Goal: Task Accomplishment & Management: Use online tool/utility

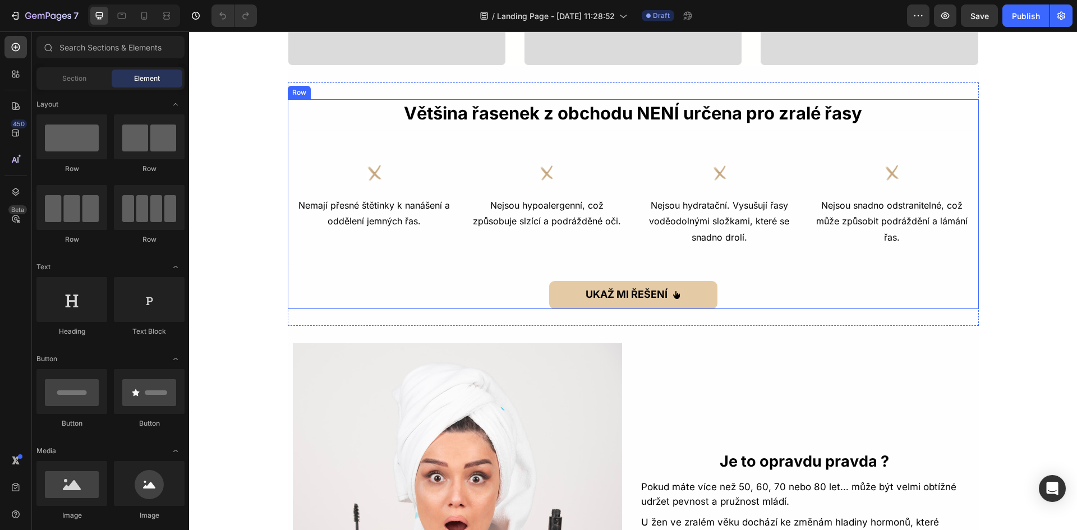
scroll to position [729, 0]
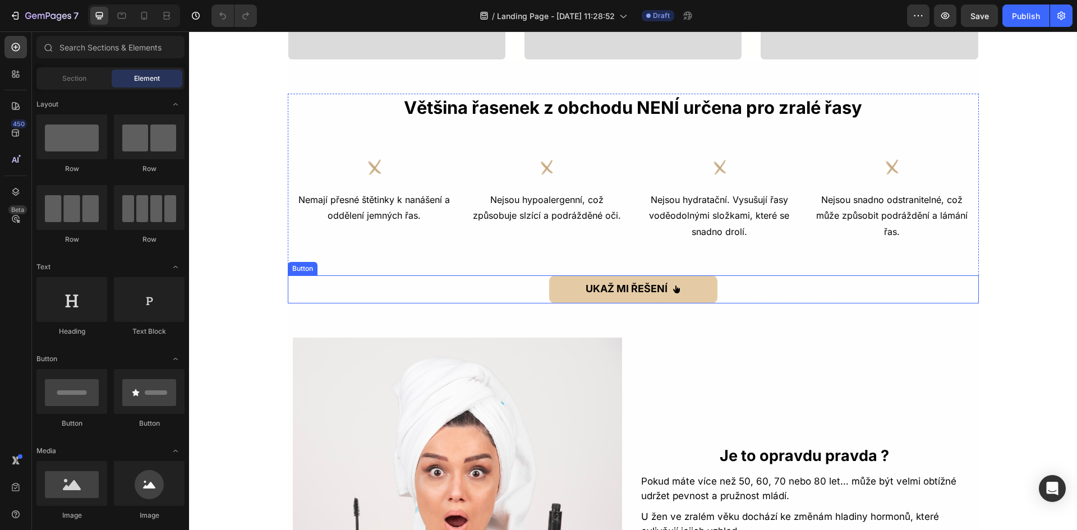
click at [730, 288] on div "UKAŽ MI ŘEŠENÍ Button" at bounding box center [633, 289] width 691 height 28
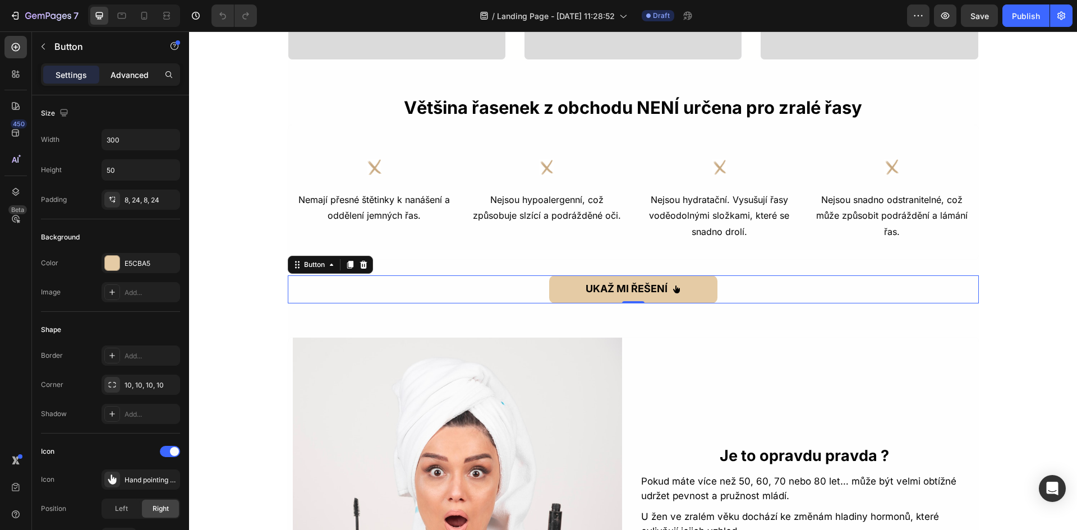
click at [116, 76] on p "Advanced" at bounding box center [130, 75] width 38 height 12
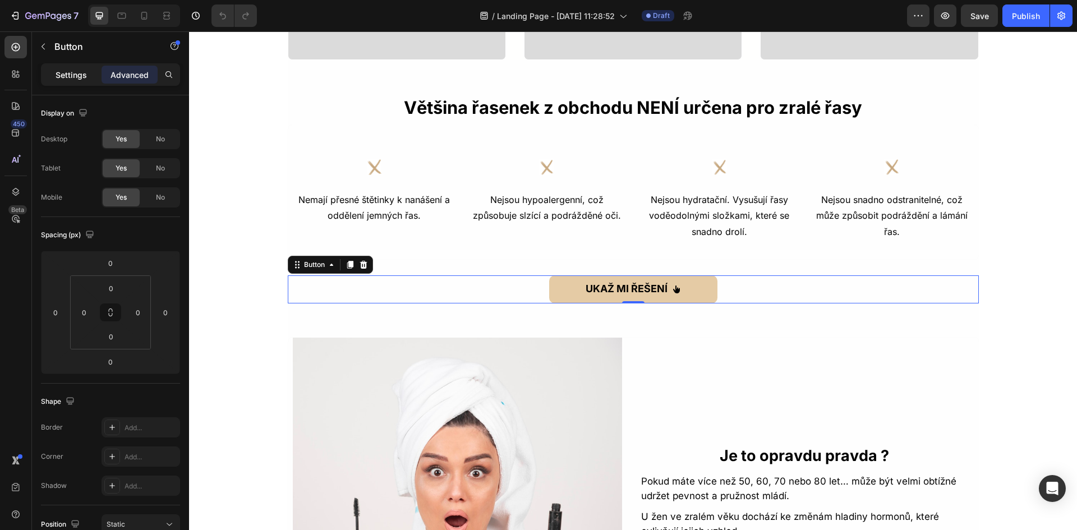
drag, startPoint x: 81, startPoint y: 79, endPoint x: 254, endPoint y: 175, distance: 197.6
click at [81, 79] on p "Settings" at bounding box center [71, 75] width 31 height 12
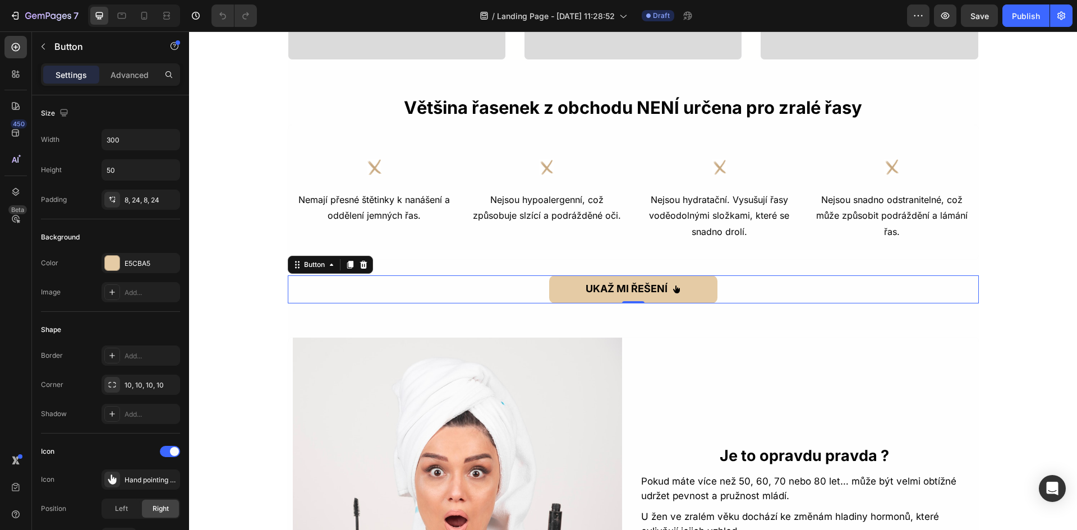
click at [785, 281] on div "UKAŽ MI ŘEŠENÍ Button 0" at bounding box center [633, 289] width 691 height 28
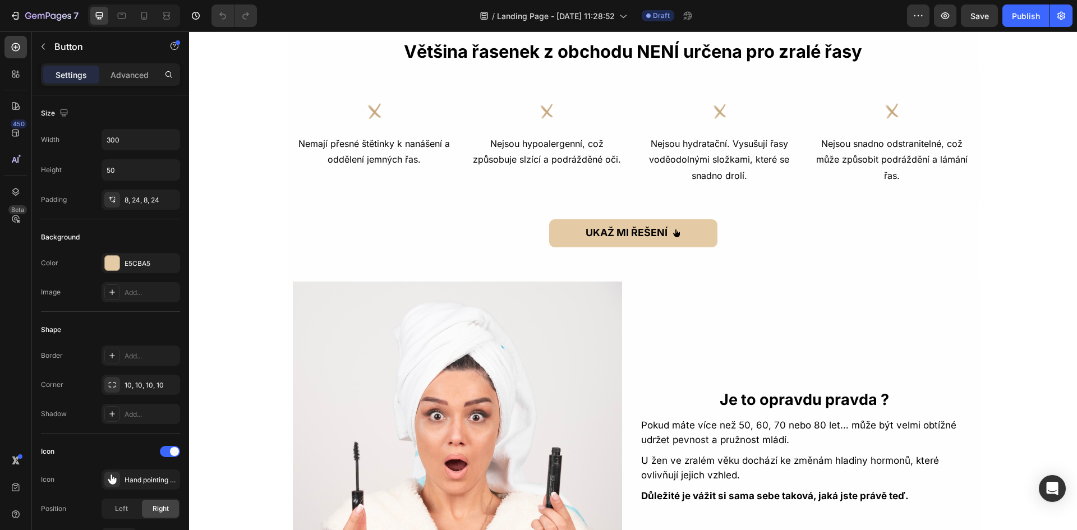
scroll to position [673, 0]
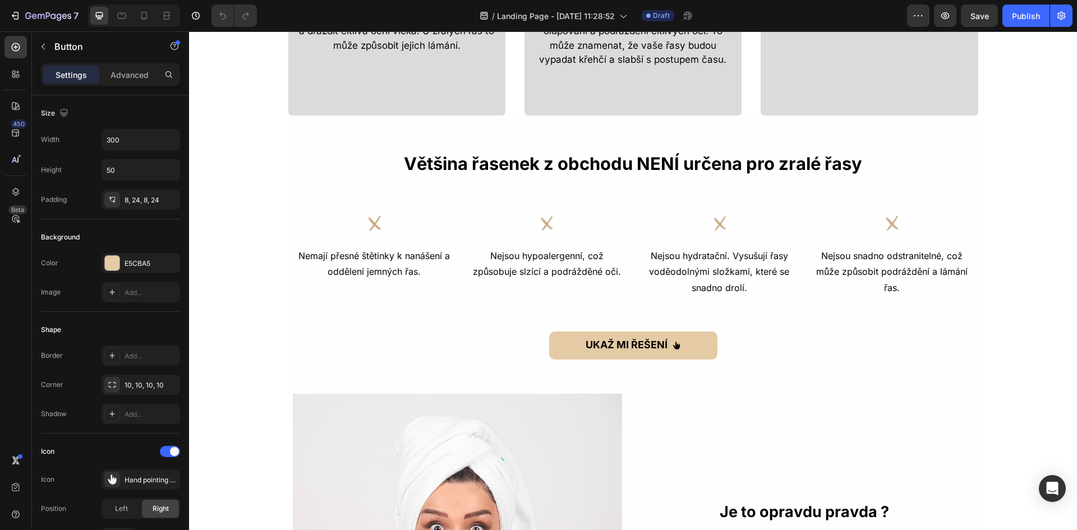
click at [760, 347] on div "UKAŽ MI ŘEŠENÍ Button" at bounding box center [633, 346] width 691 height 28
click at [549, 343] on button "UKAŽ MI ŘEŠENÍ" at bounding box center [633, 346] width 168 height 28
click at [119, 75] on p "Advanced" at bounding box center [130, 75] width 38 height 12
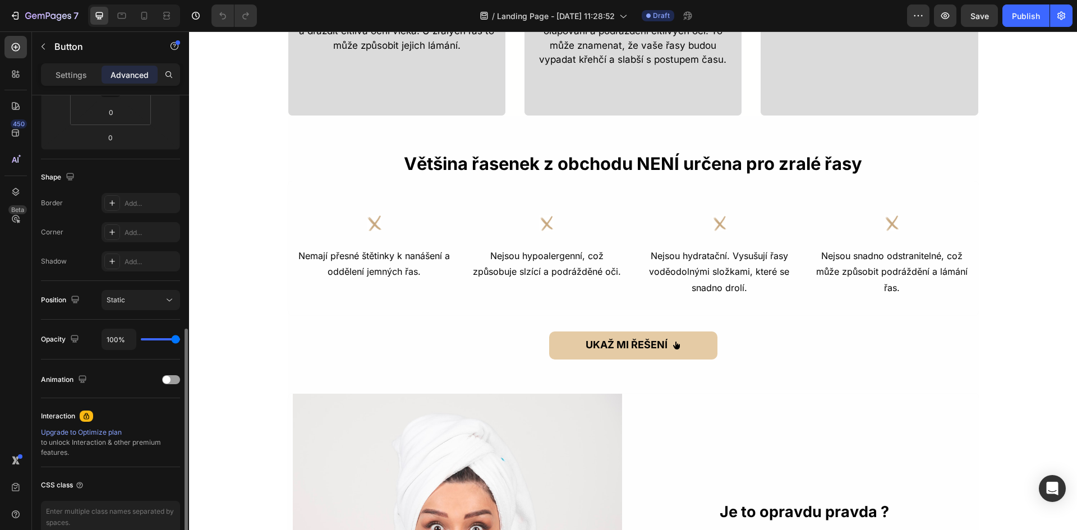
scroll to position [282, 0]
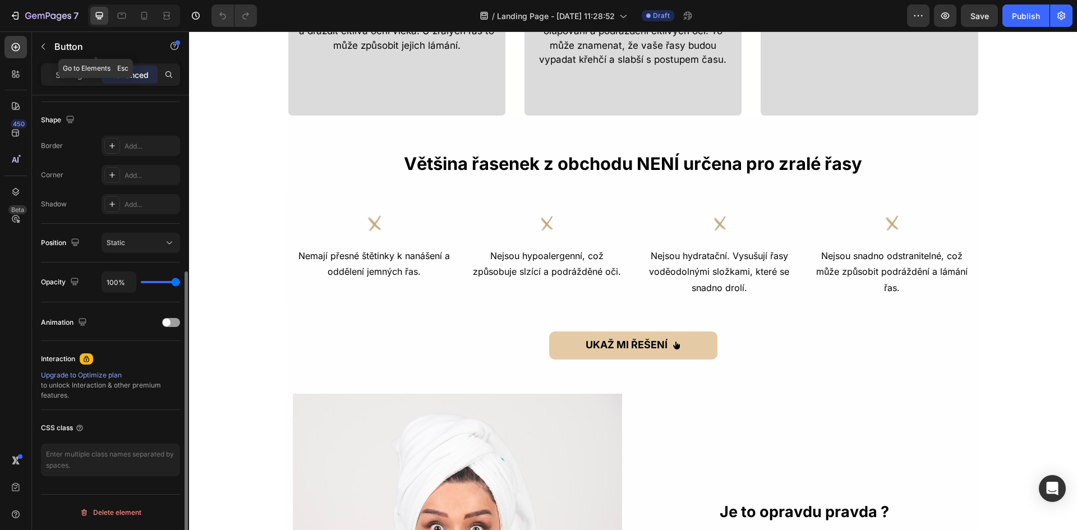
click at [65, 62] on div "Button" at bounding box center [96, 47] width 128 height 32
click at [68, 71] on p "Settings" at bounding box center [71, 75] width 31 height 12
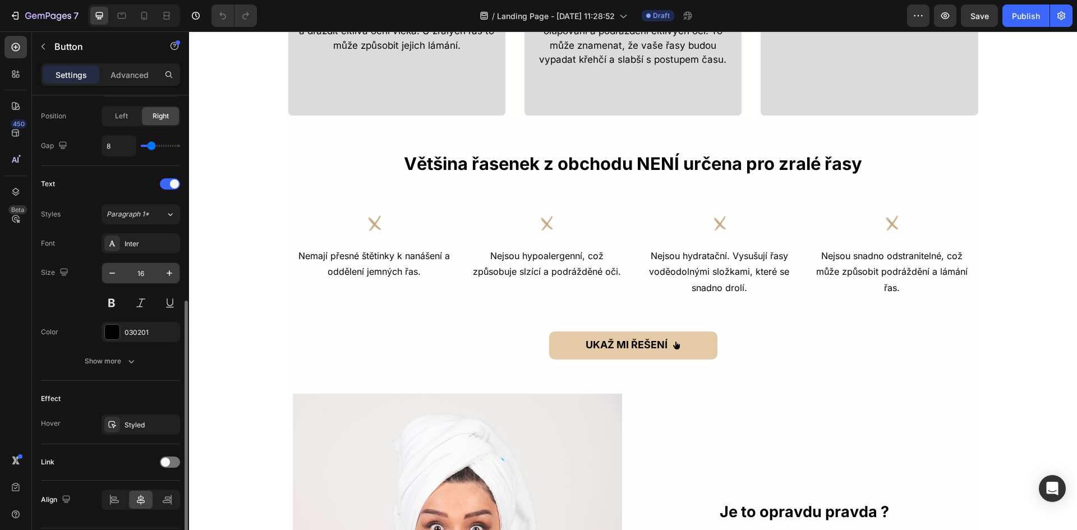
scroll to position [426, 0]
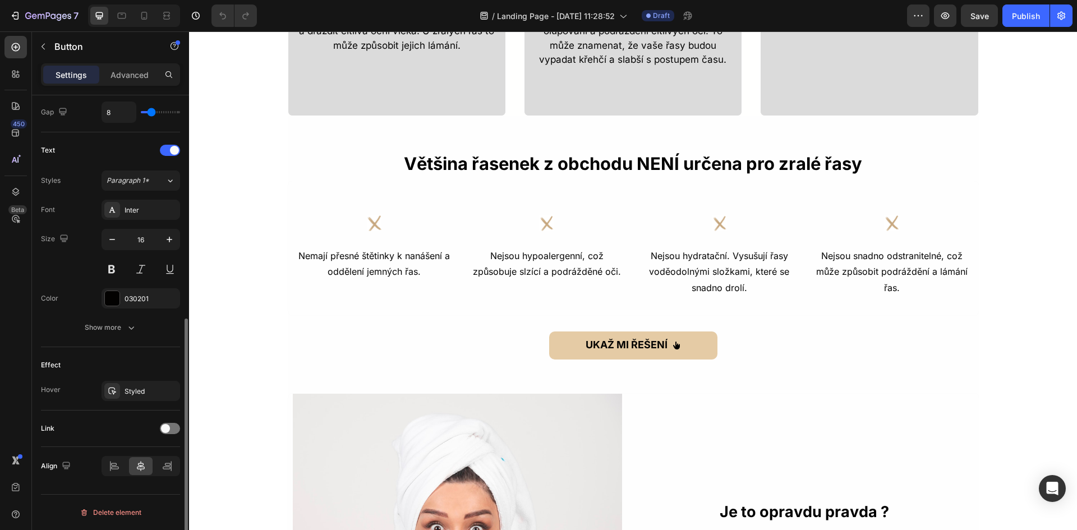
click at [159, 423] on div "Link" at bounding box center [110, 429] width 139 height 18
click at [167, 426] on span at bounding box center [165, 428] width 9 height 9
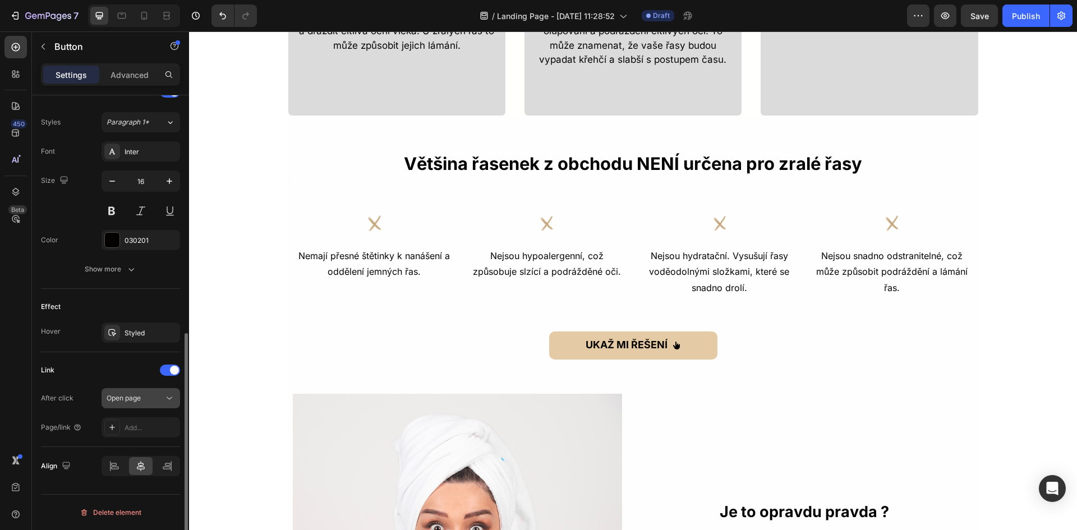
click at [151, 399] on div "Open page" at bounding box center [135, 398] width 57 height 10
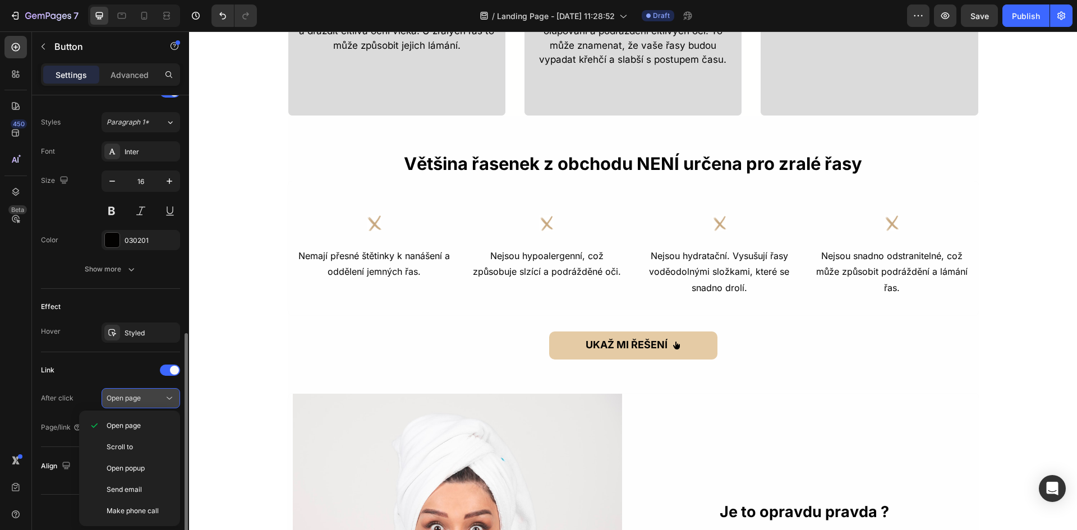
click at [151, 399] on div "Open page" at bounding box center [135, 398] width 57 height 10
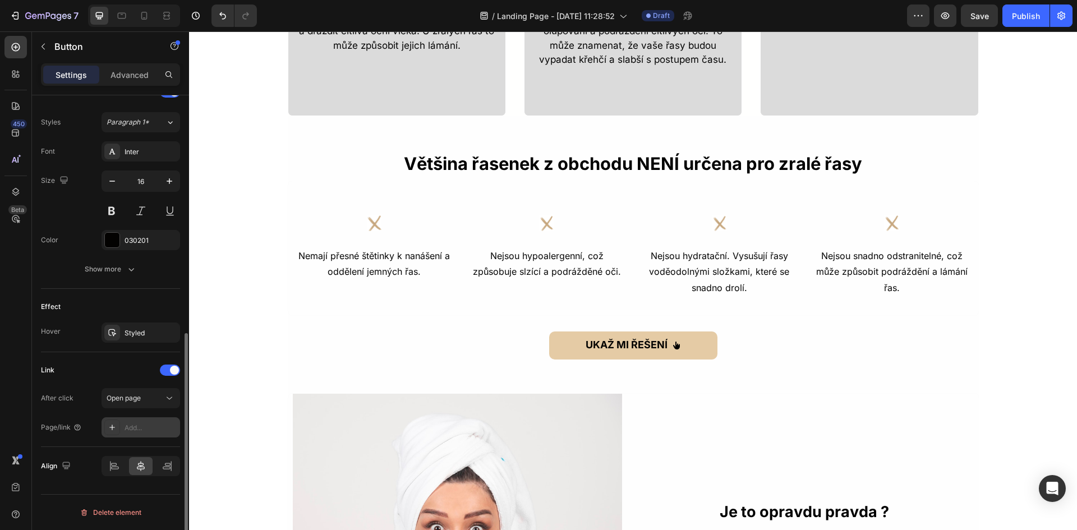
click at [148, 423] on div "Add..." at bounding box center [151, 428] width 53 height 10
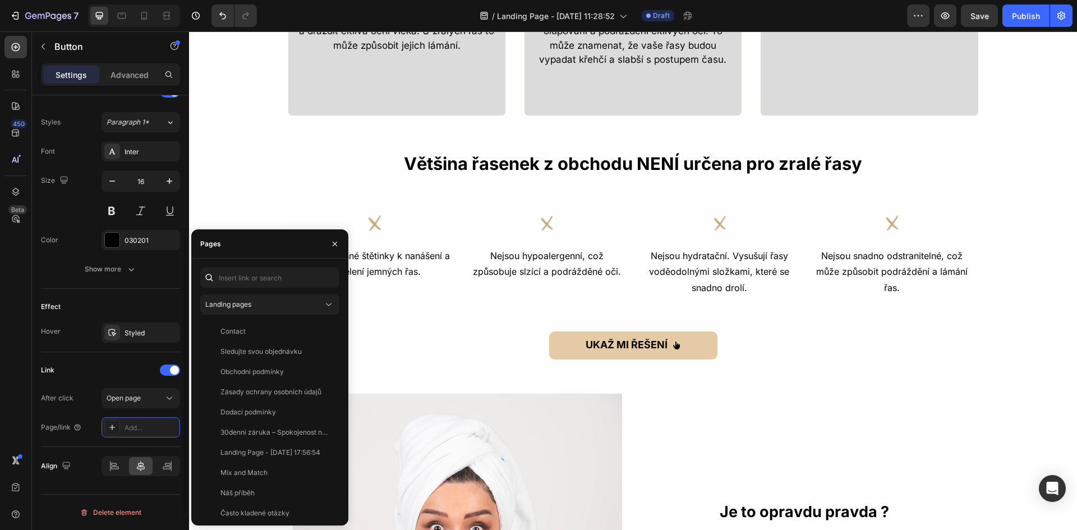
click at [289, 317] on div "Landing pages Contact View Sledujte svou objednávku View Obchodní podmínky View…" at bounding box center [269, 392] width 139 height 249
click at [289, 311] on button "Landing pages" at bounding box center [269, 304] width 139 height 20
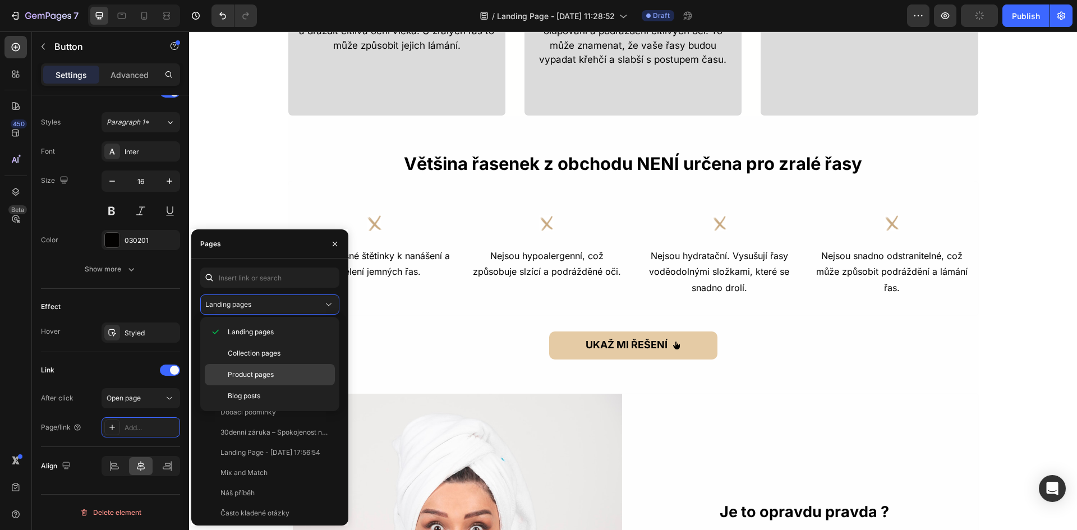
click at [283, 371] on p "Product pages" at bounding box center [279, 375] width 102 height 10
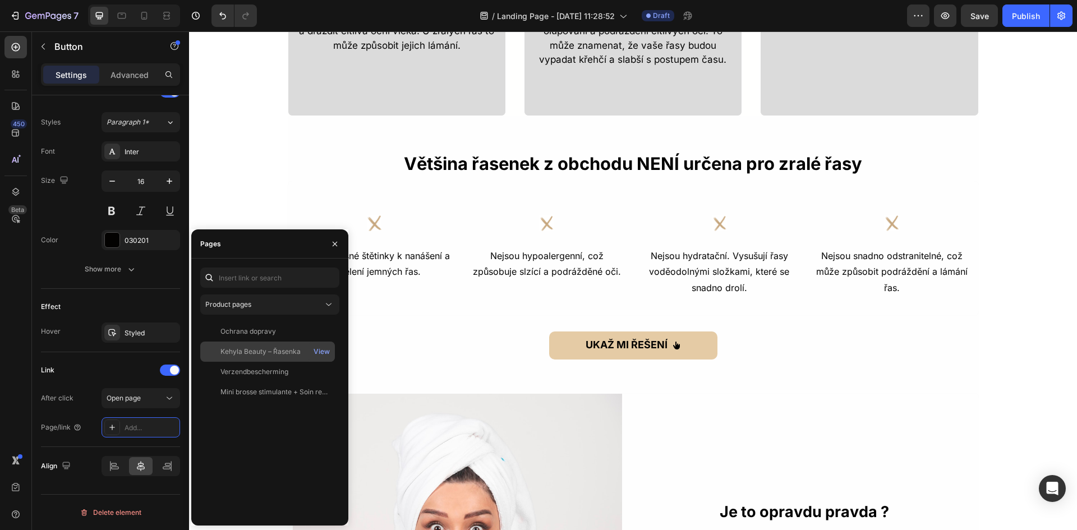
click at [261, 349] on div "Kehyla Beauty – Řasenka" at bounding box center [260, 352] width 80 height 10
click at [321, 352] on div "View" at bounding box center [322, 352] width 16 height 10
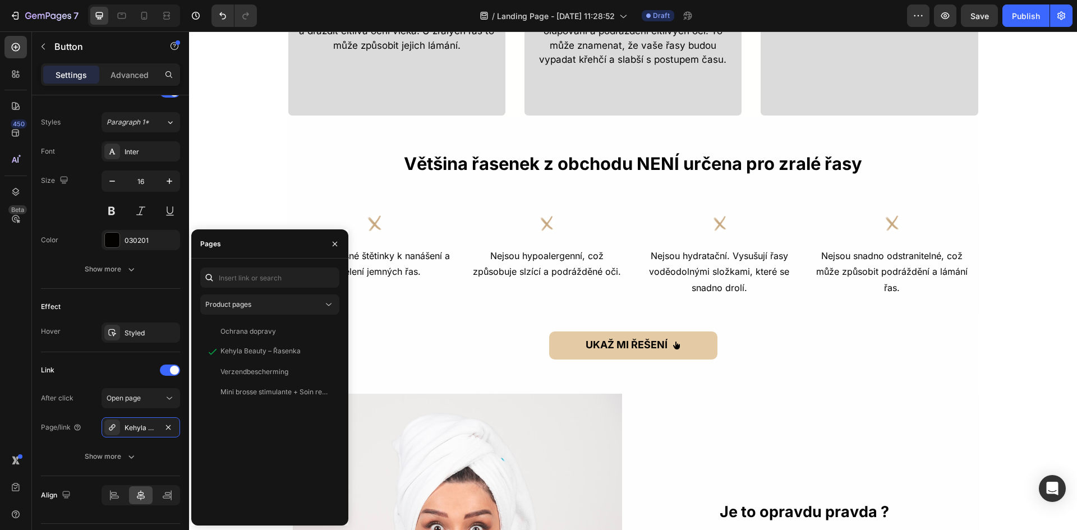
click at [471, 337] on div "UKAŽ MI ŘEŠENÍ Button" at bounding box center [633, 346] width 691 height 28
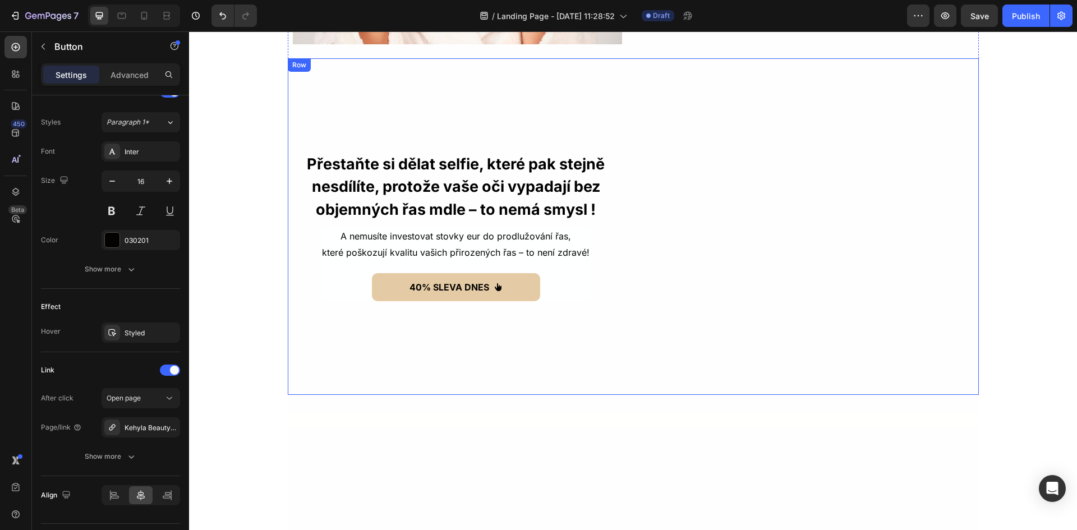
scroll to position [1346, 0]
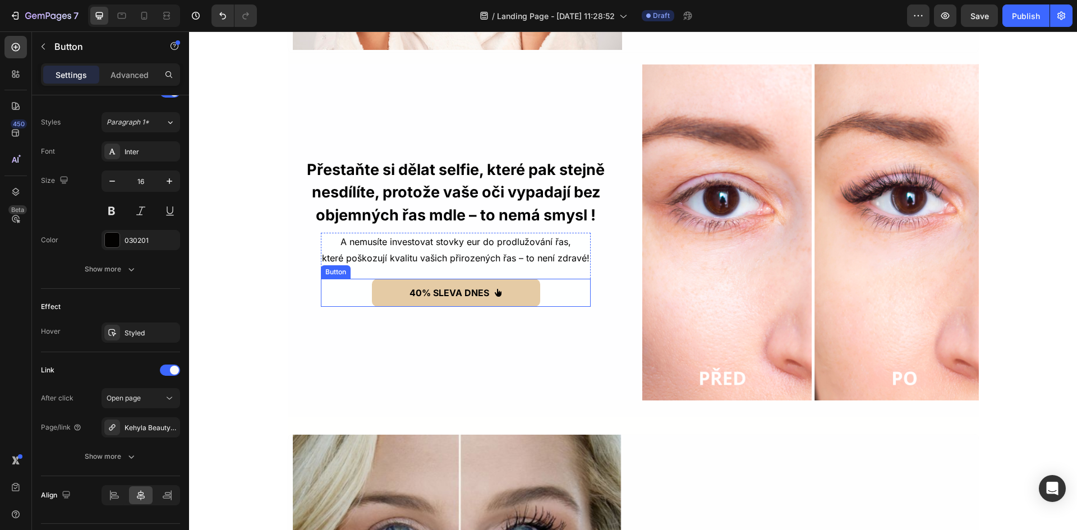
click at [553, 294] on div "40% SLEVA DNES Button" at bounding box center [456, 293] width 270 height 28
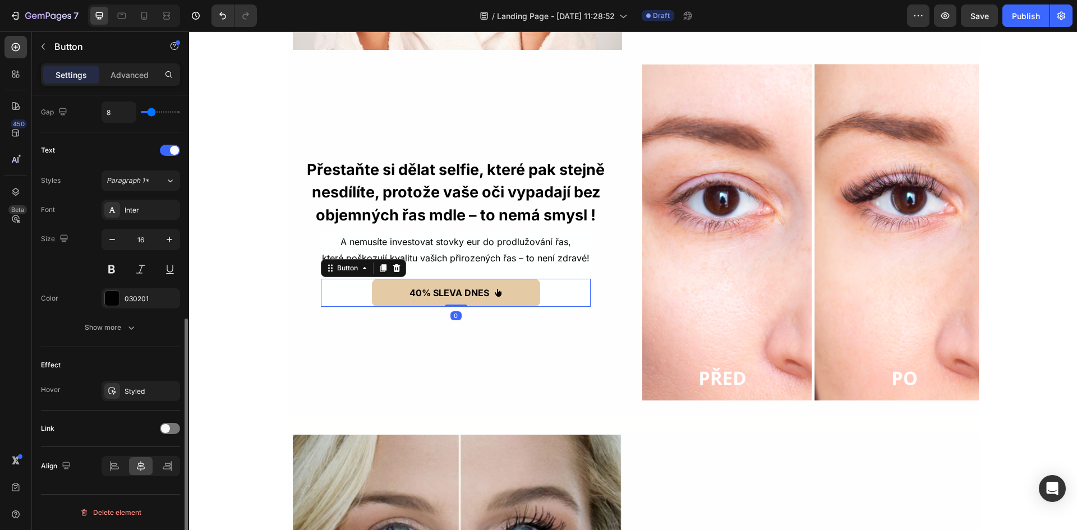
scroll to position [426, 0]
click at [167, 427] on span at bounding box center [165, 428] width 9 height 9
click at [144, 485] on div "Add..." at bounding box center [151, 486] width 53 height 10
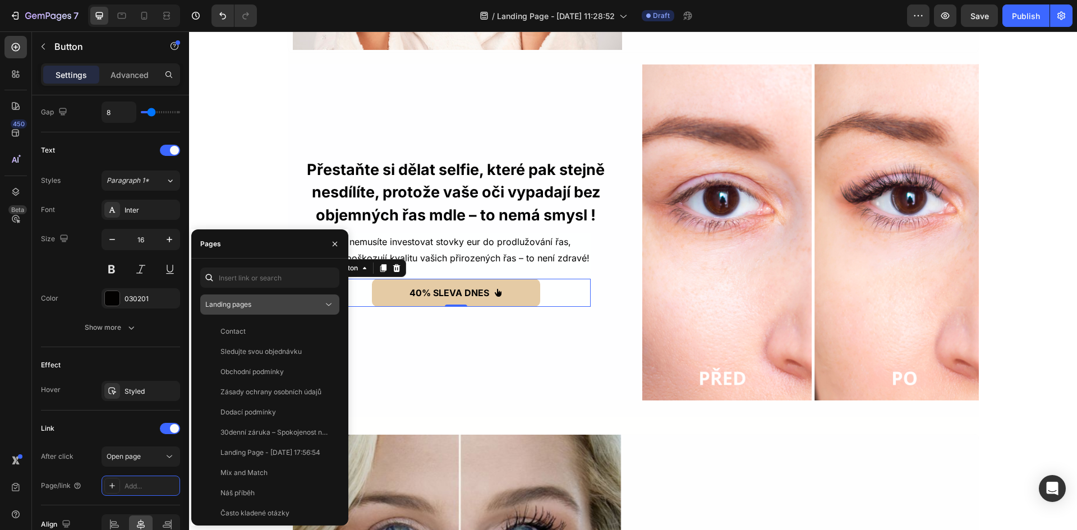
click at [263, 301] on div "Landing pages" at bounding box center [264, 305] width 118 height 10
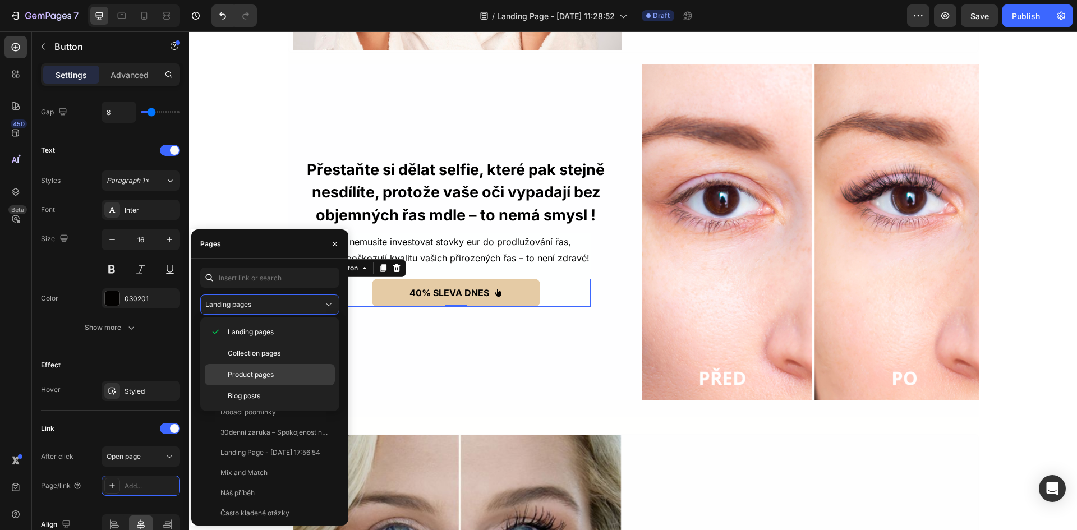
click at [267, 379] on span "Product pages" at bounding box center [251, 375] width 46 height 10
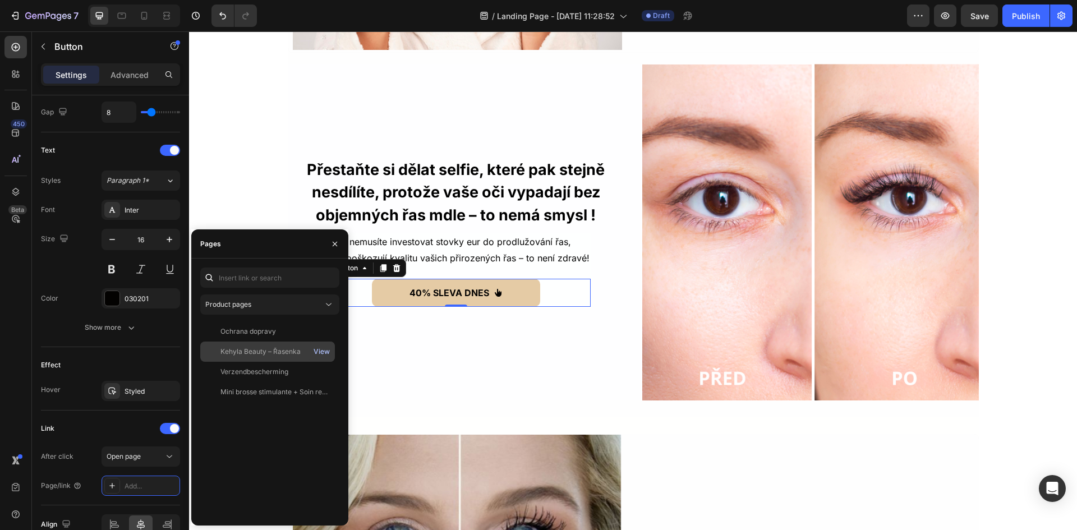
click at [320, 350] on div "View" at bounding box center [322, 352] width 16 height 10
click at [255, 362] on div "Kehyla Beauty – Řasenka View" at bounding box center [267, 372] width 135 height 20
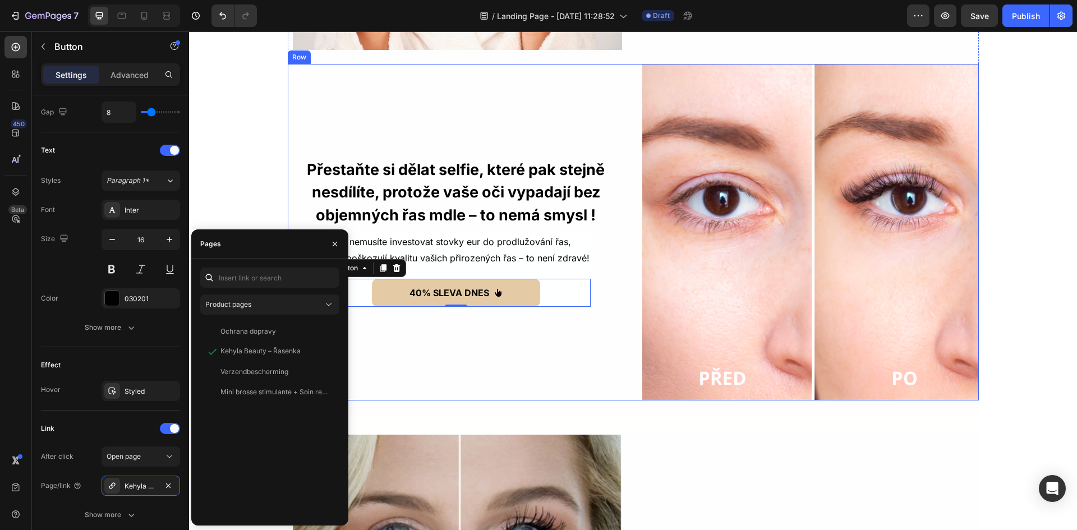
click at [490, 385] on div "Přestaňte si dělat selfie, které pak stejně nesdílíte, protože vaše oči vypadaj…" at bounding box center [456, 232] width 337 height 337
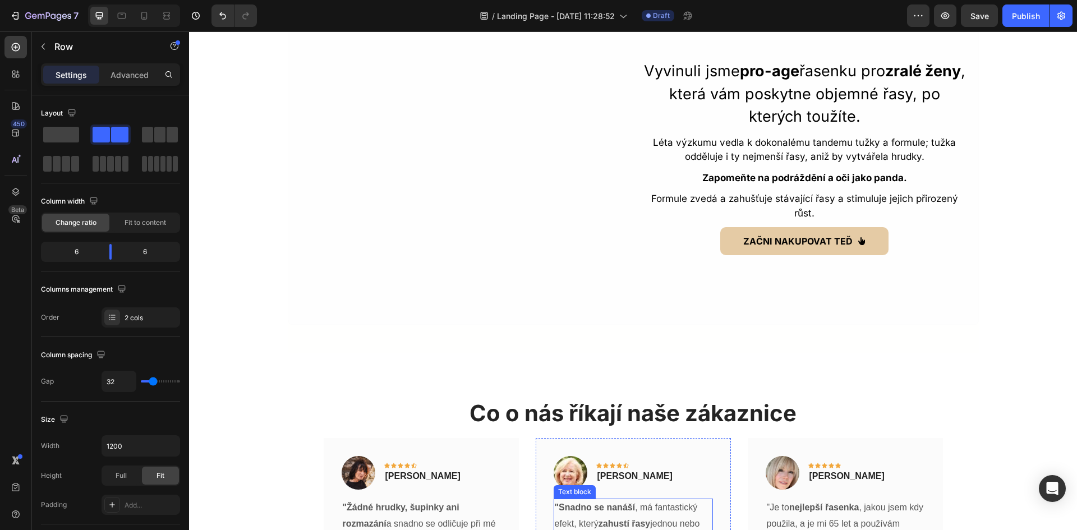
scroll to position [2468, 0]
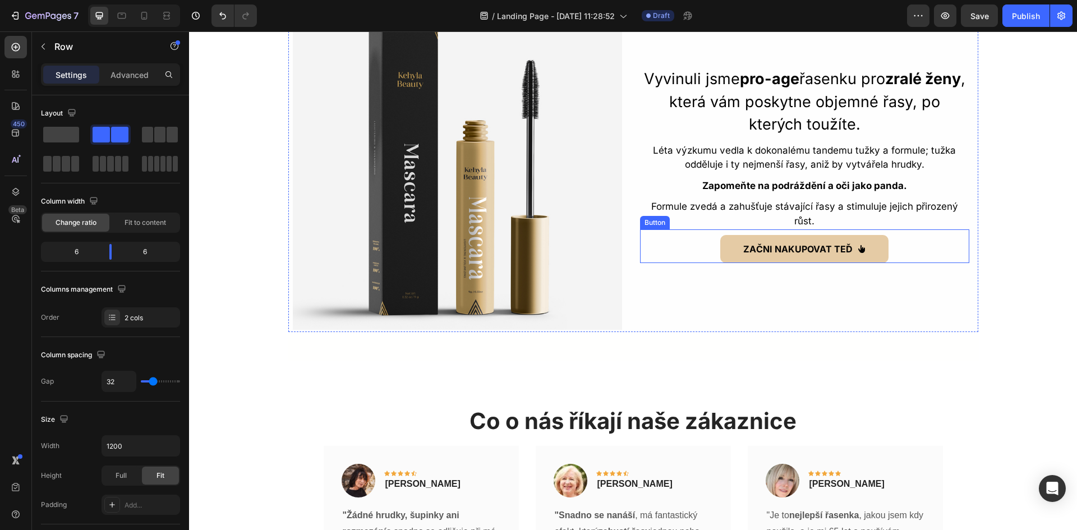
click at [892, 250] on div "ZAČNI NAKUPOVAT TEĎ Button" at bounding box center [804, 246] width 329 height 34
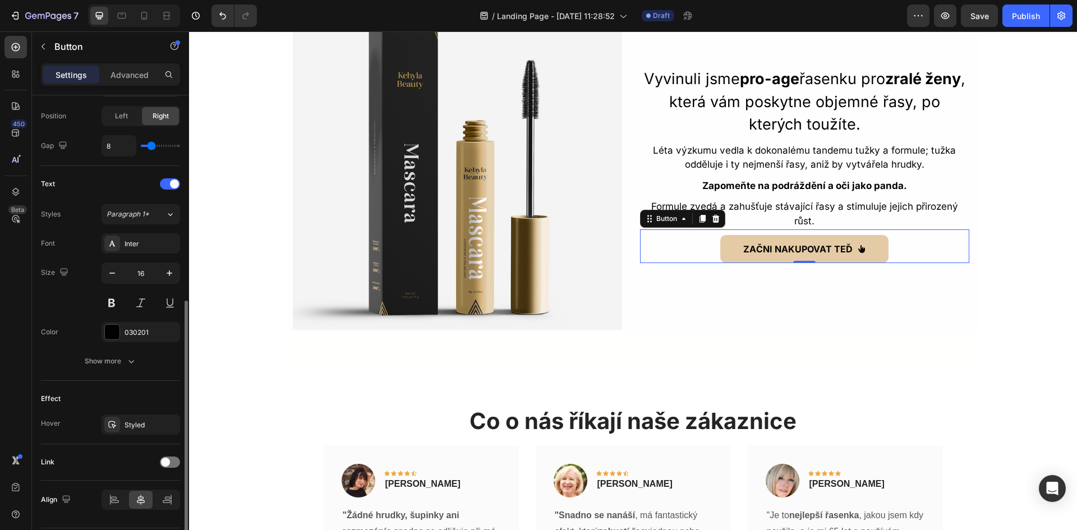
scroll to position [426, 0]
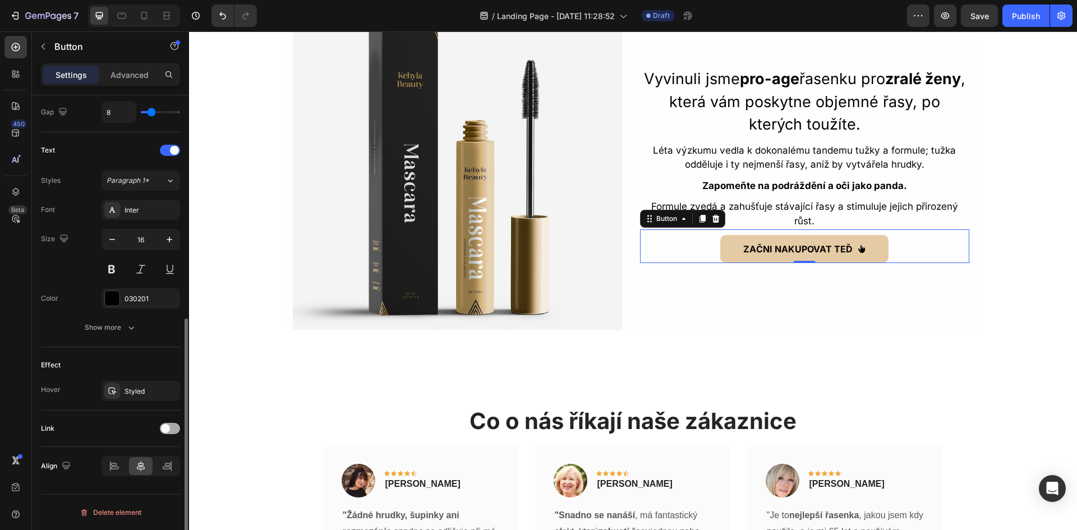
click at [167, 427] on span at bounding box center [165, 428] width 9 height 9
click at [158, 478] on div "Add..." at bounding box center [141, 486] width 79 height 20
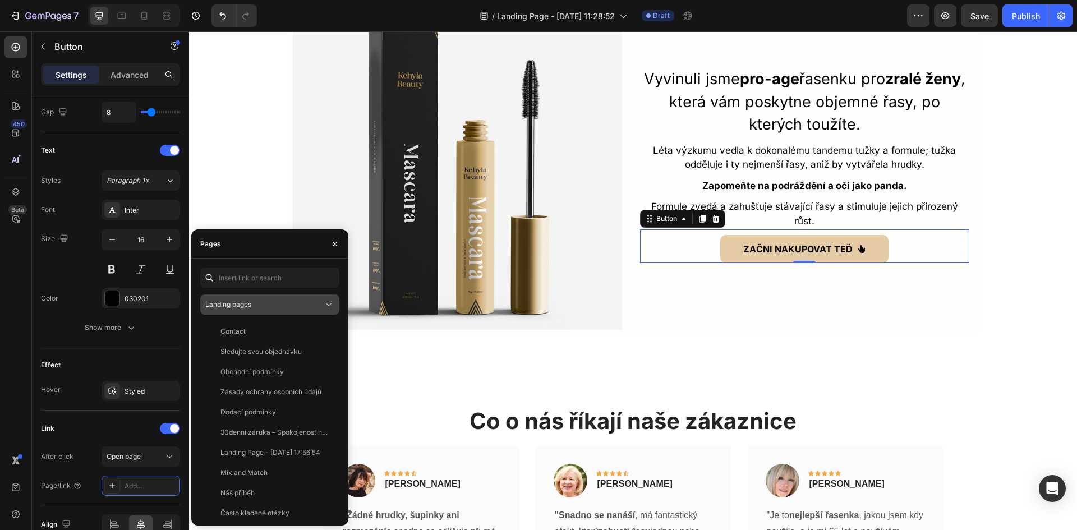
click at [278, 306] on div "Landing pages" at bounding box center [264, 305] width 118 height 10
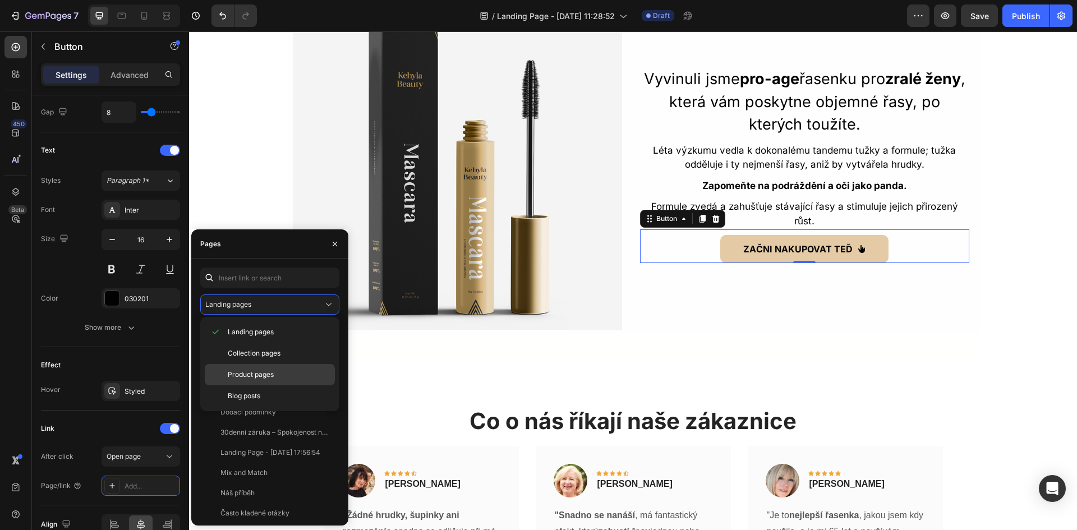
click at [259, 385] on div "Product pages" at bounding box center [270, 395] width 130 height 21
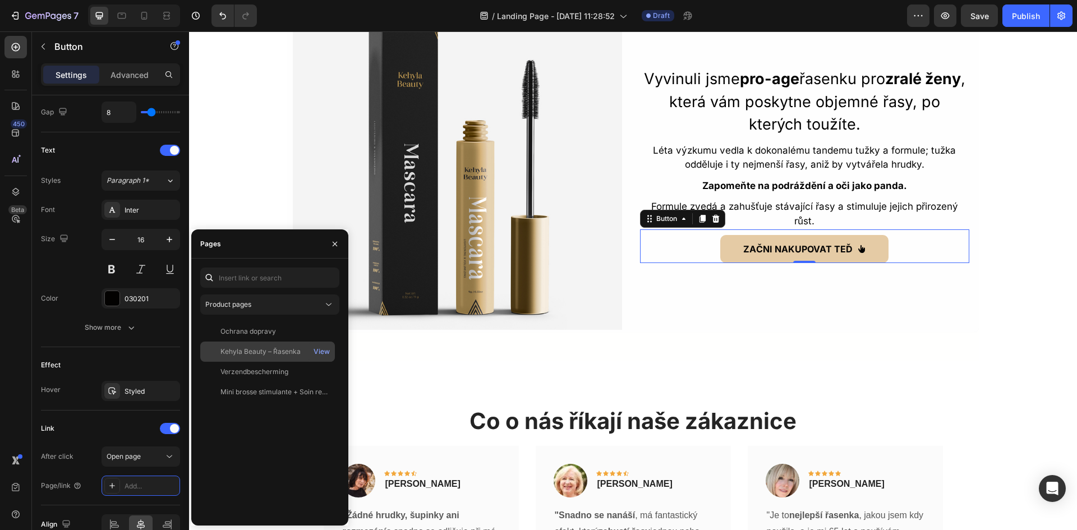
click at [239, 362] on div "Kehyla Beauty – Řasenka View" at bounding box center [267, 372] width 135 height 20
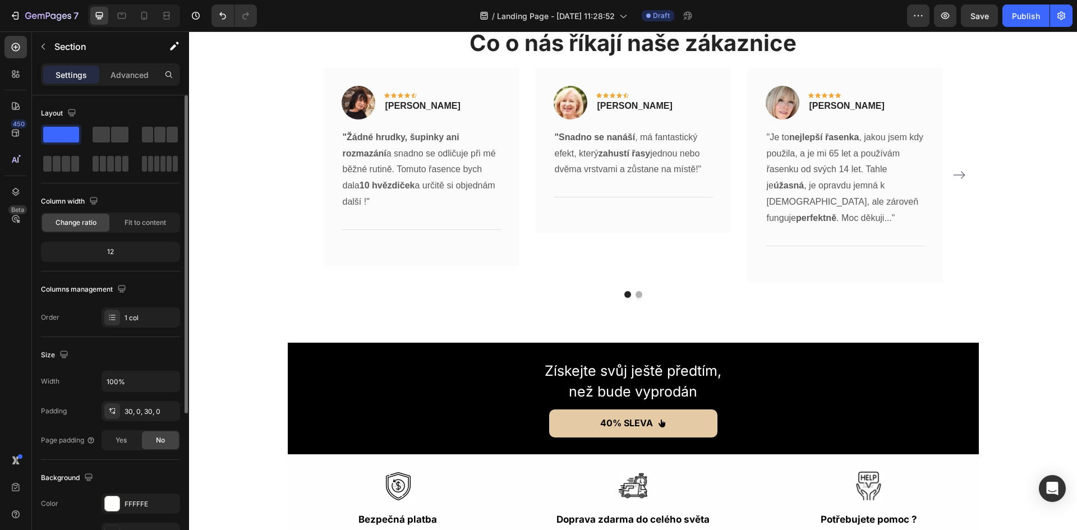
scroll to position [2973, 0]
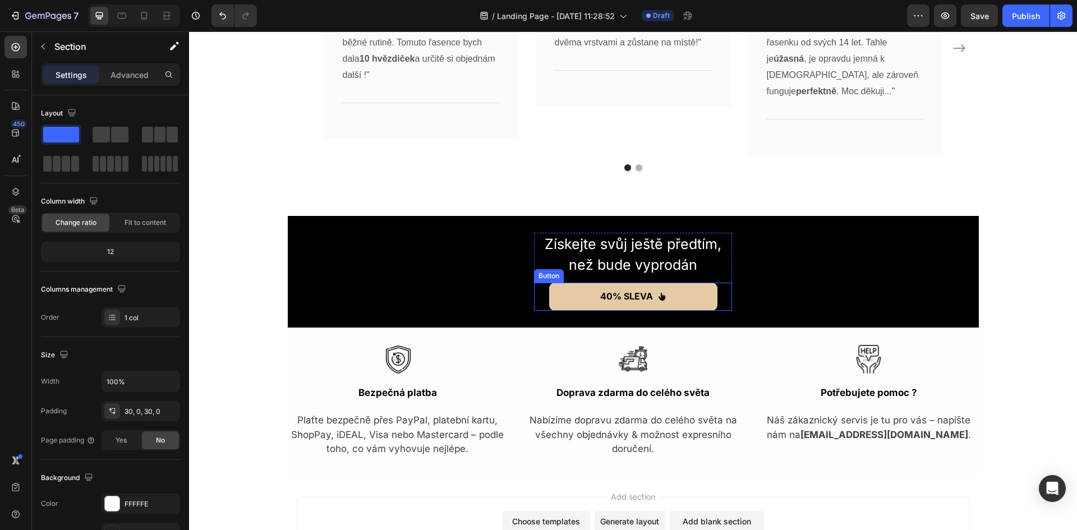
click at [541, 296] on div "40% SLEVA Button" at bounding box center [633, 297] width 198 height 28
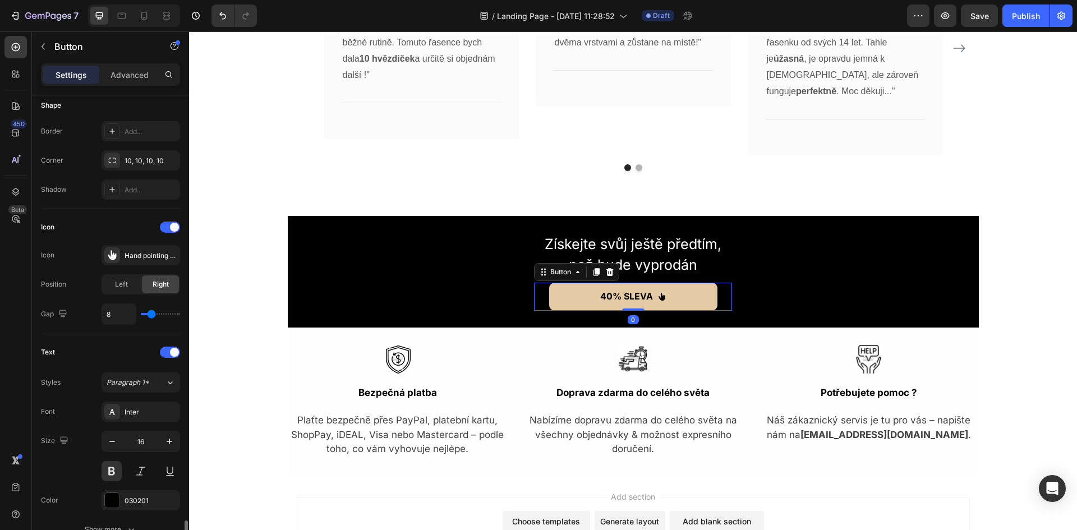
scroll to position [426, 0]
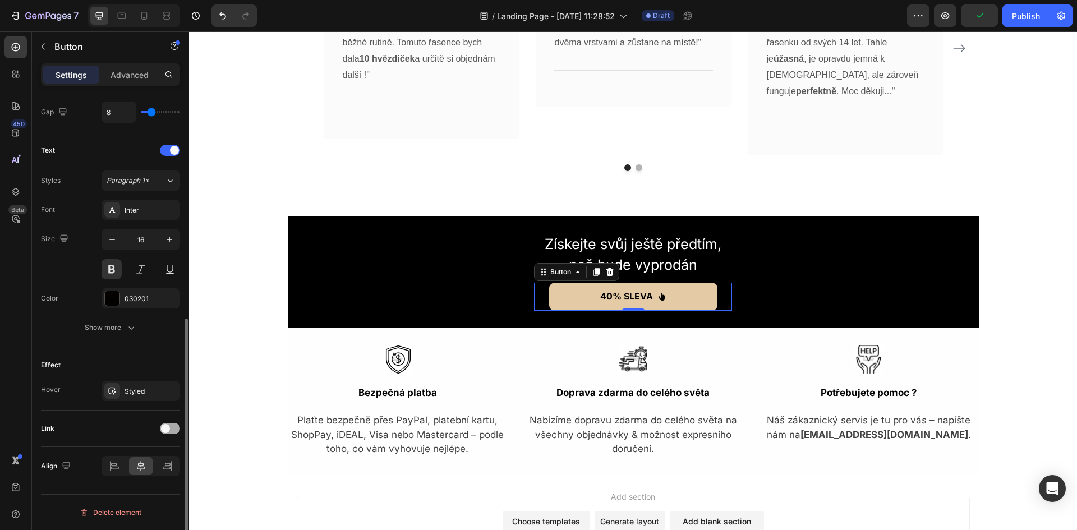
click at [168, 427] on span at bounding box center [165, 428] width 9 height 9
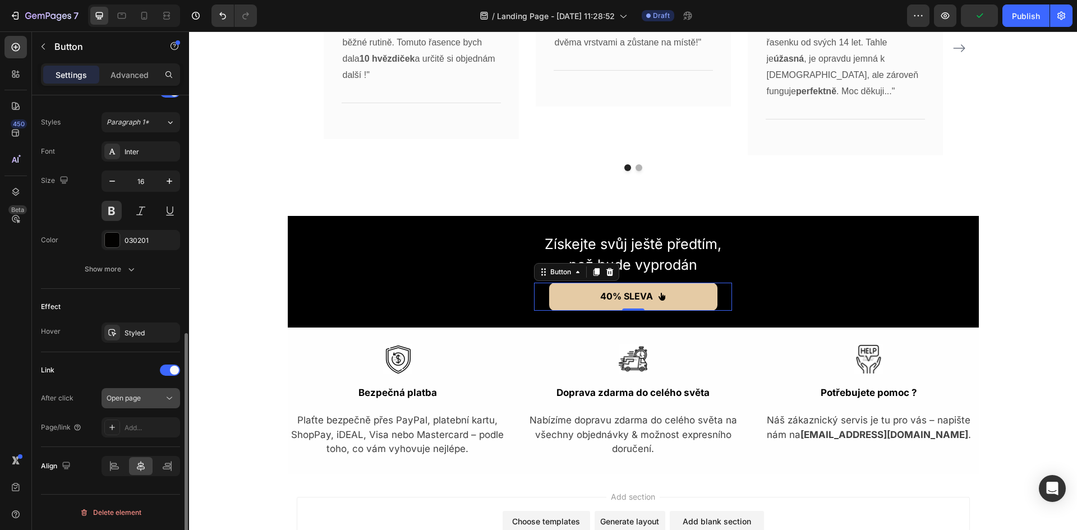
click at [133, 393] on div "Open page" at bounding box center [141, 398] width 68 height 11
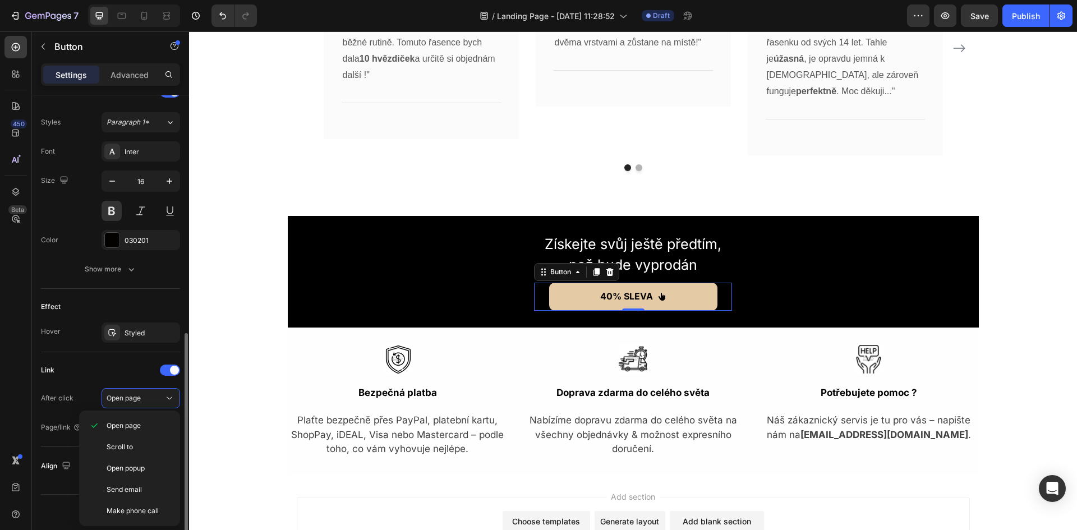
click at [38, 398] on div "Size Width 300 Height 50 Padding 8, 24, 8, 24 Background Color E5CBA5 Image Add…" at bounding box center [110, 86] width 157 height 951
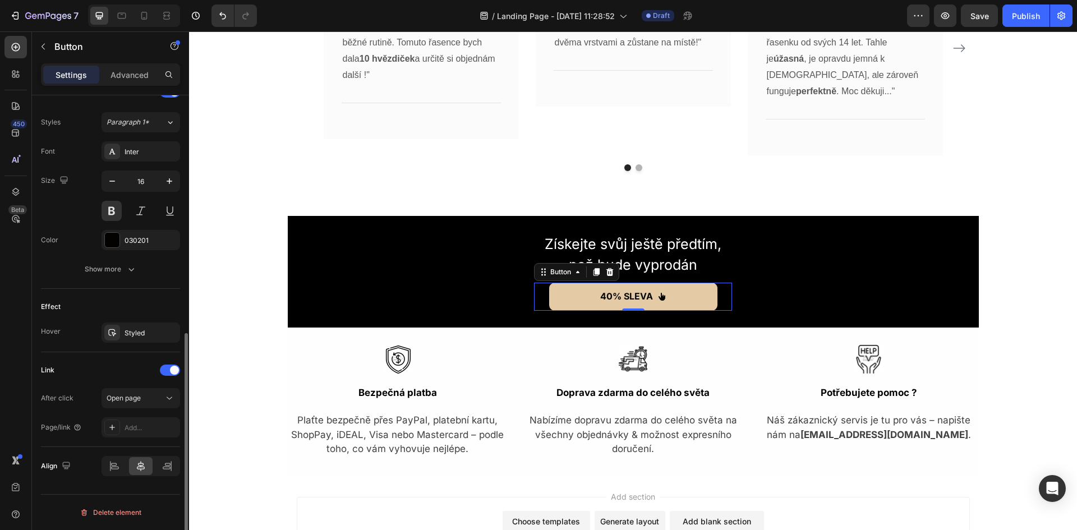
click at [123, 417] on div "After click Open page Page/link Add..." at bounding box center [110, 412] width 139 height 49
click at [131, 425] on div "Add..." at bounding box center [151, 428] width 53 height 10
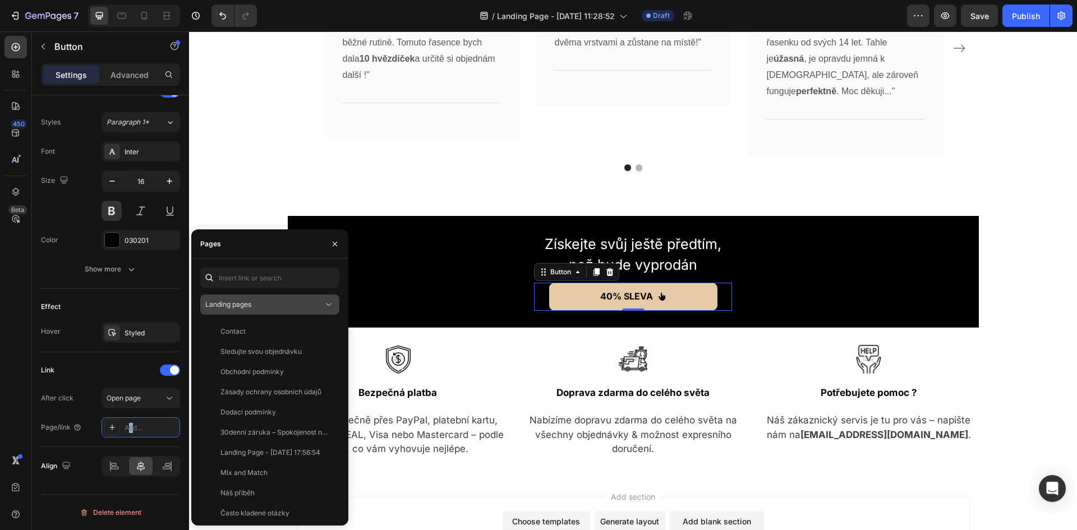
click at [283, 307] on div "Landing pages" at bounding box center [264, 305] width 118 height 10
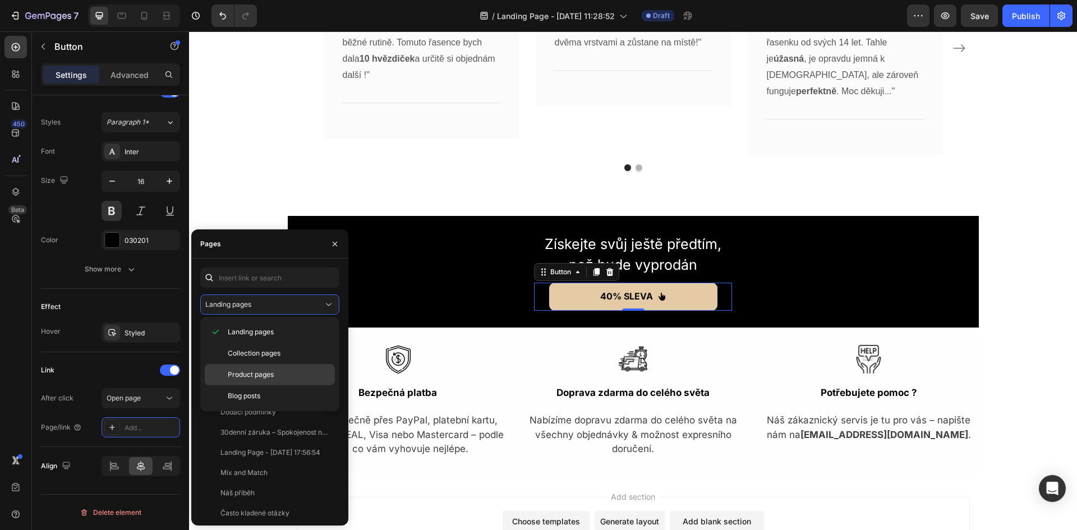
click at [263, 376] on span "Product pages" at bounding box center [251, 375] width 46 height 10
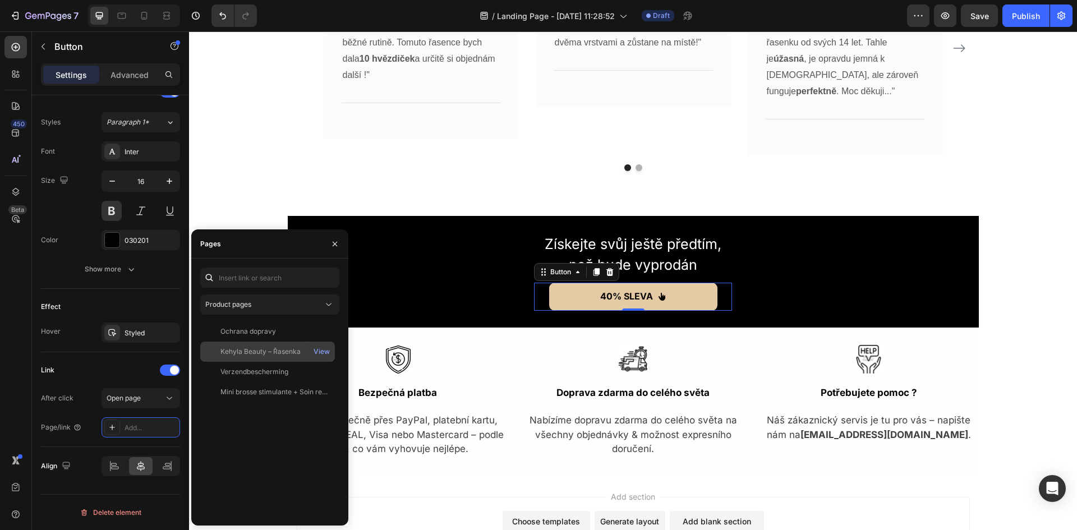
click at [264, 362] on div "Kehyla Beauty – Řasenka View" at bounding box center [267, 372] width 135 height 20
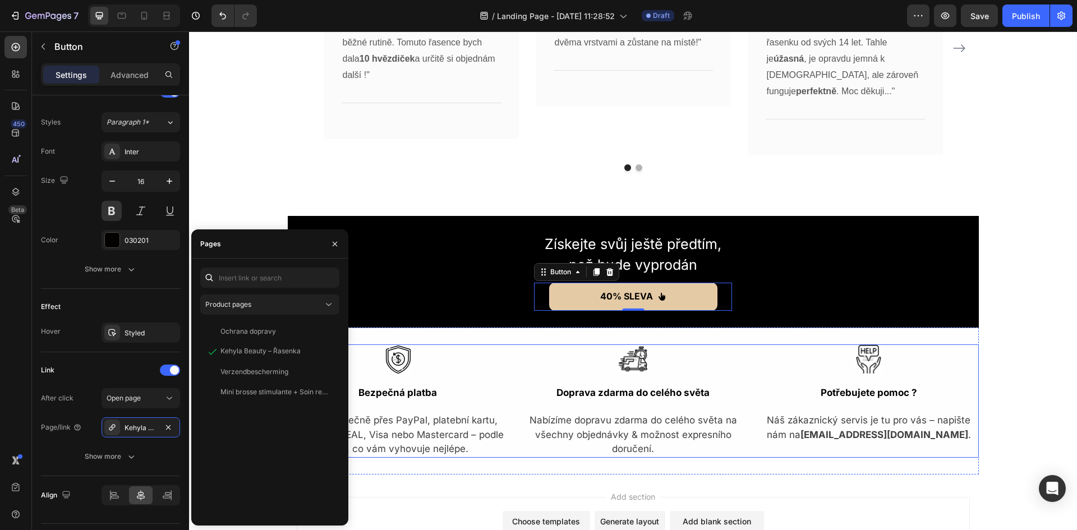
click at [506, 353] on div "Image Bezpečná platba Text Block Plaťte bezpečně přes PayPal, platební kartu, S…" at bounding box center [633, 400] width 691 height 113
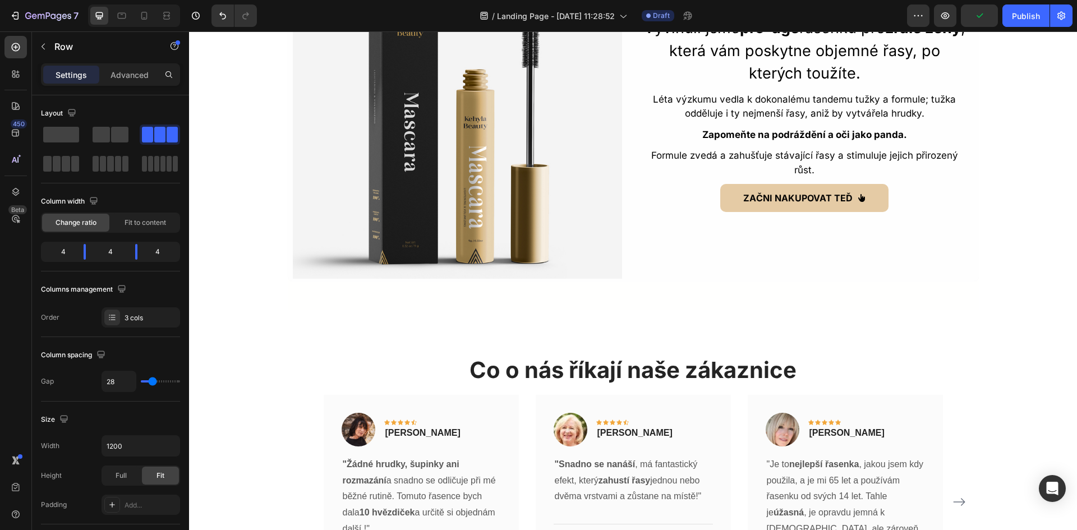
scroll to position [2518, 0]
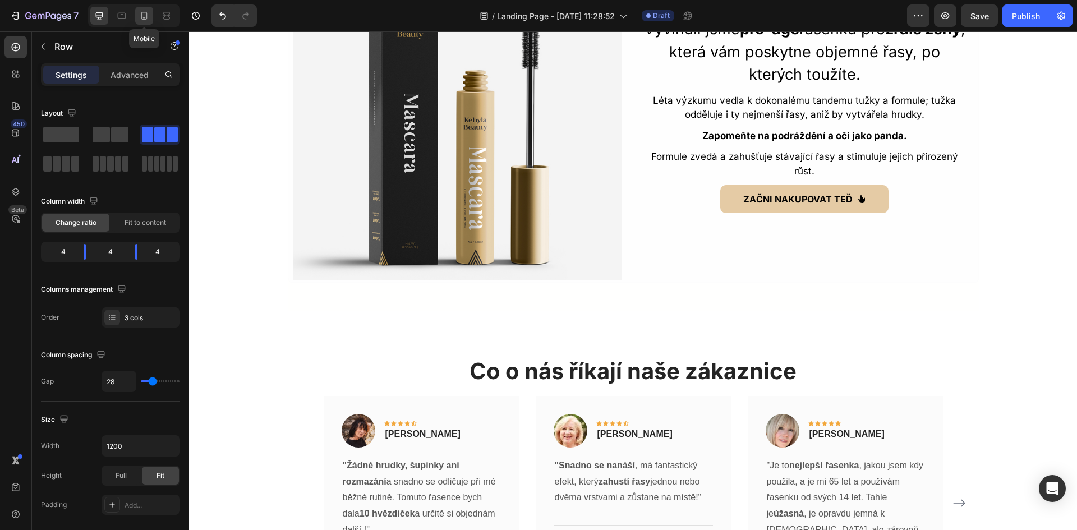
click at [147, 18] on icon at bounding box center [144, 16] width 6 height 8
type input "0"
type input "100%"
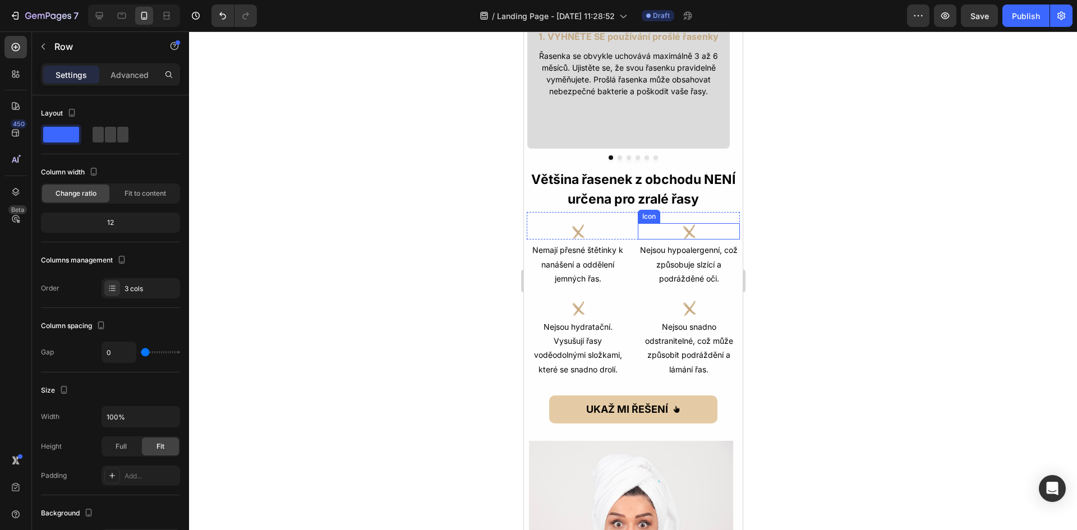
scroll to position [505, 0]
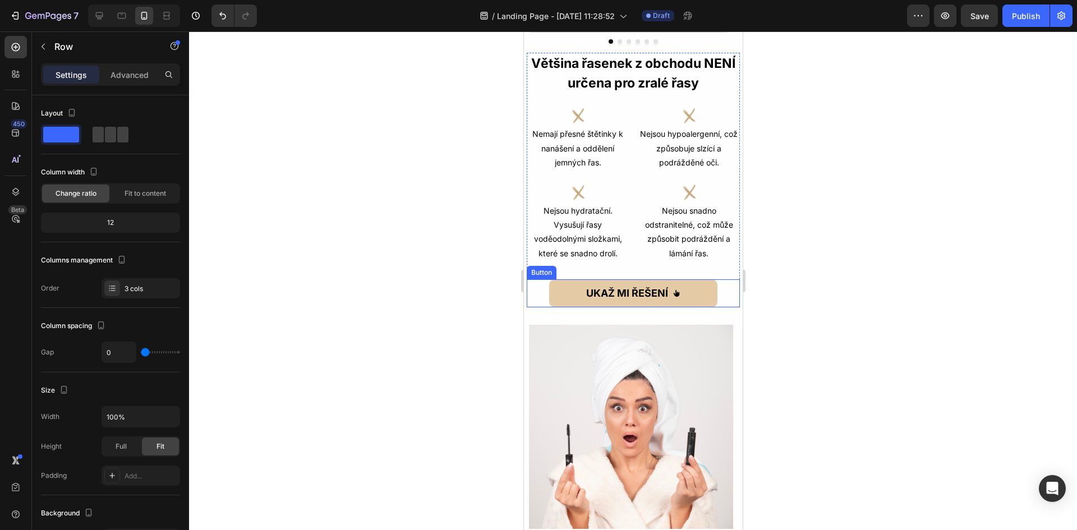
click at [722, 298] on div "UKAŽ MI ŘEŠENÍ Button" at bounding box center [632, 293] width 213 height 28
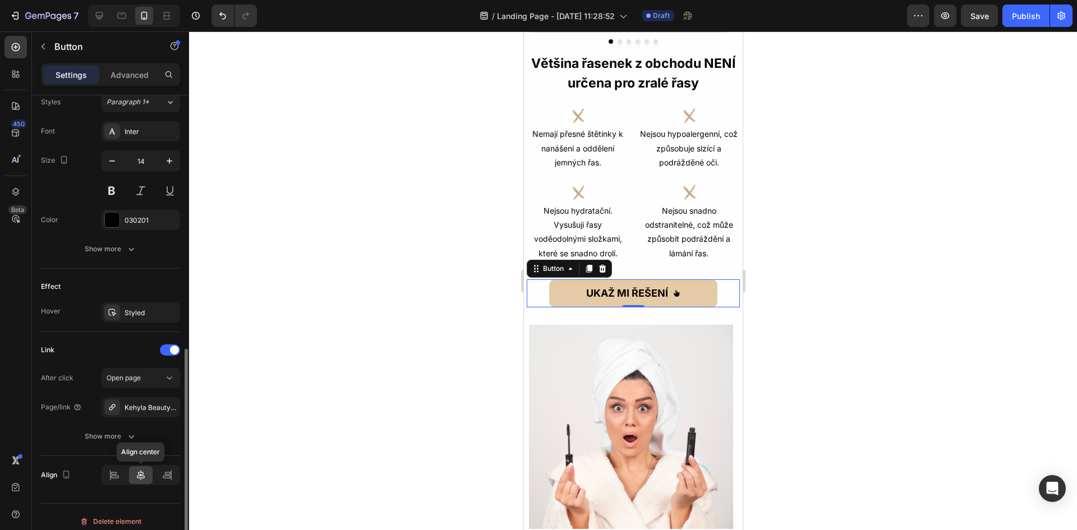
scroll to position [514, 0]
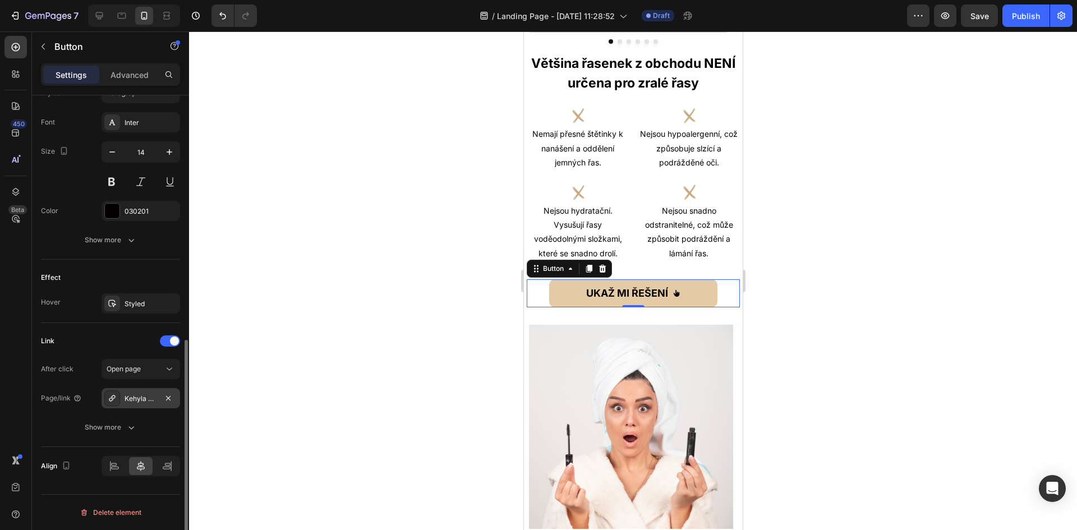
click at [135, 402] on div "Kehyla Beauty – Řasenka" at bounding box center [141, 399] width 33 height 10
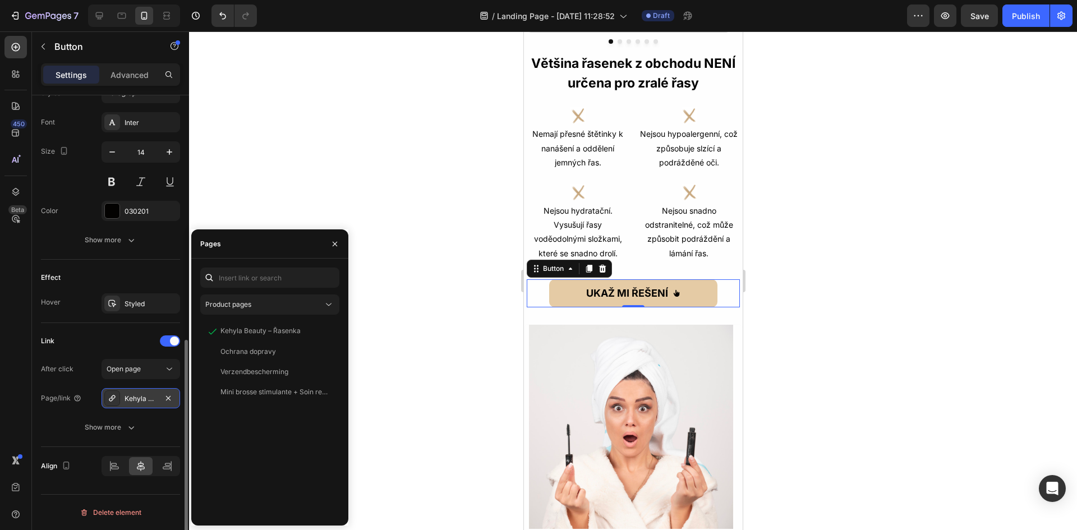
click at [135, 402] on div "Kehyla Beauty – Řasenka" at bounding box center [141, 399] width 33 height 10
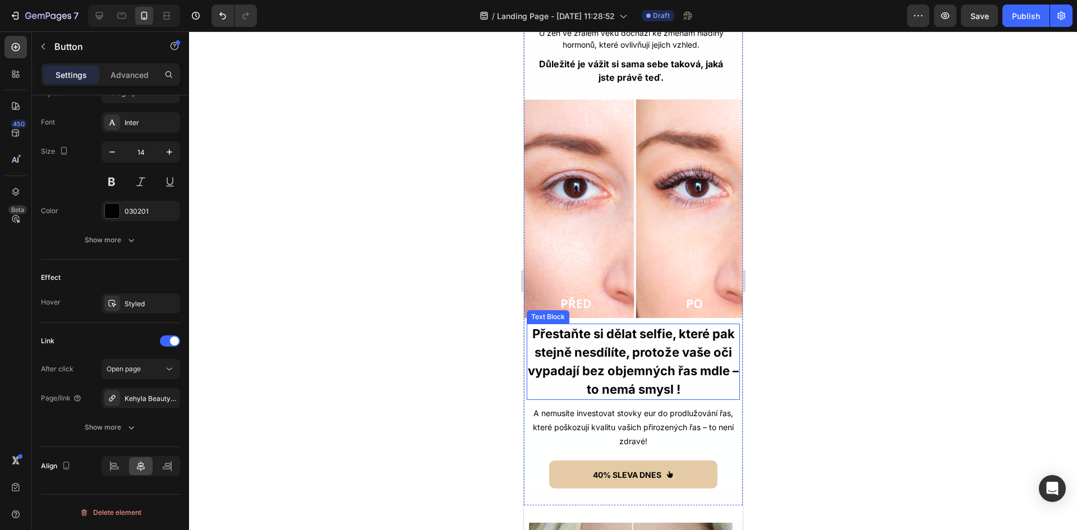
scroll to position [1290, 0]
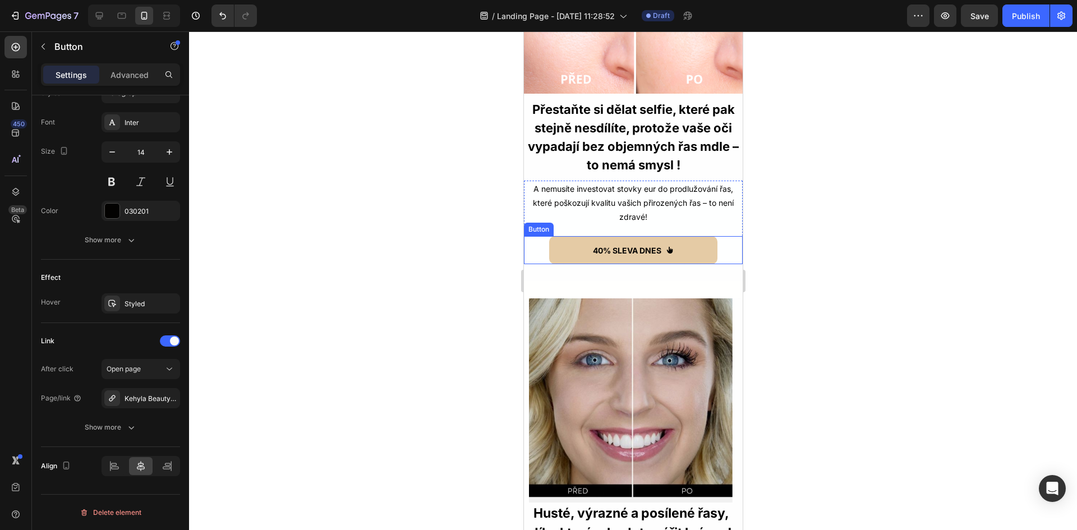
click at [539, 236] on div "40% SLEVA DNES Button" at bounding box center [632, 250] width 219 height 28
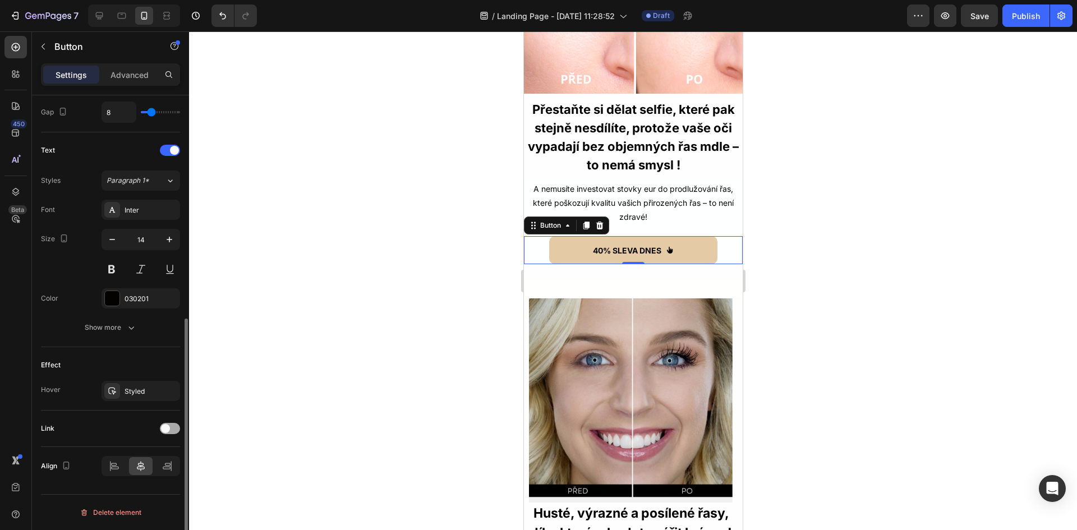
click at [169, 428] on span at bounding box center [165, 428] width 9 height 9
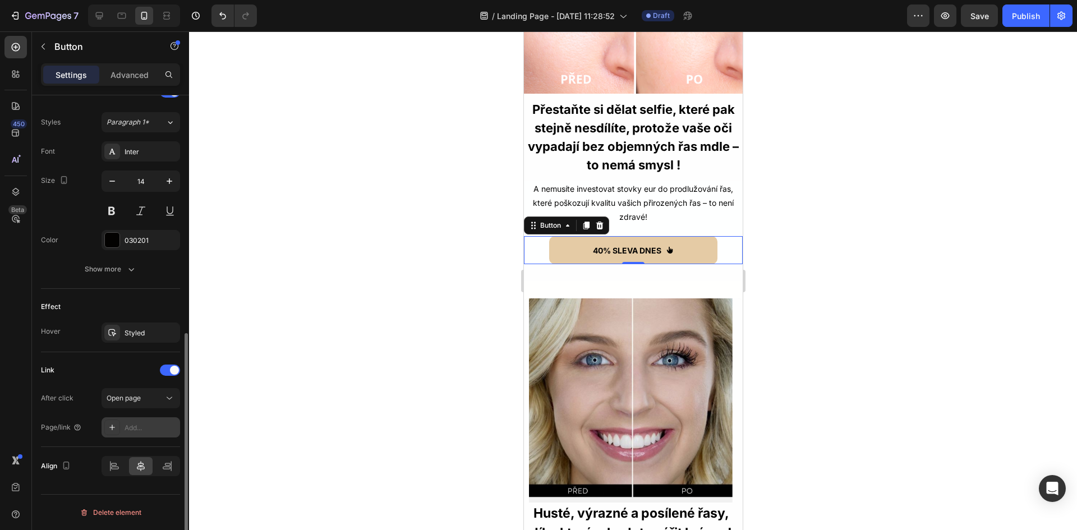
click at [144, 425] on div "Add..." at bounding box center [151, 428] width 53 height 10
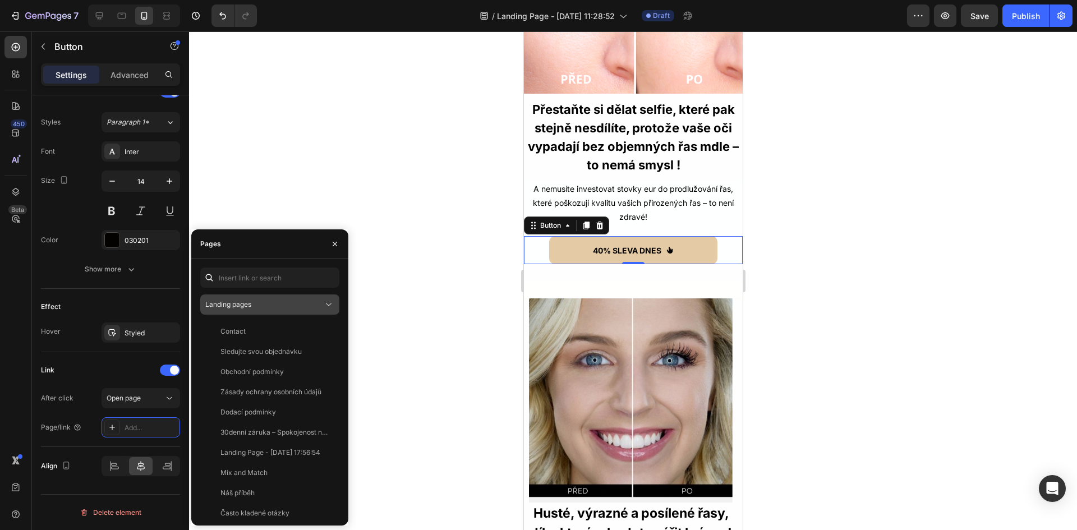
click at [269, 306] on div "Landing pages" at bounding box center [264, 305] width 118 height 10
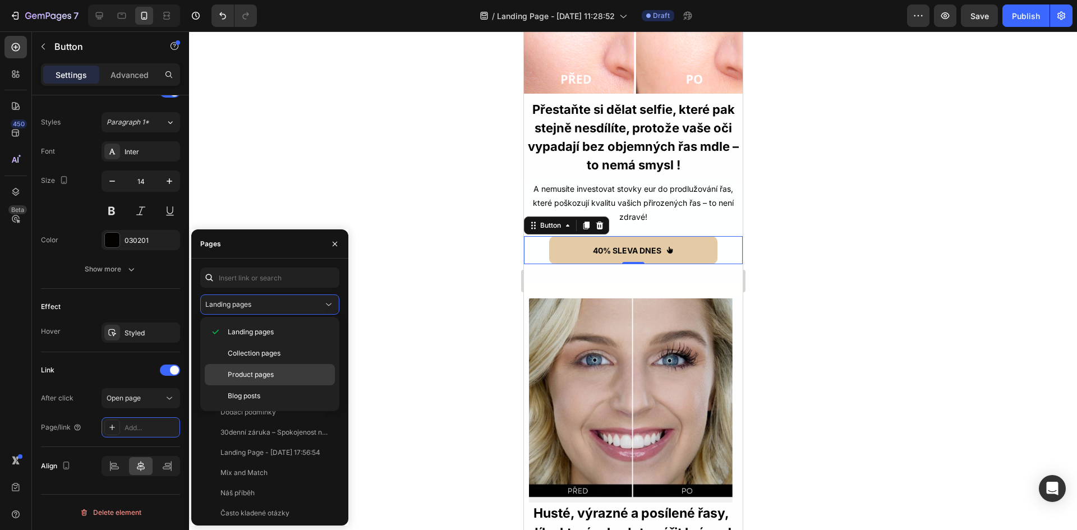
click at [254, 379] on span "Product pages" at bounding box center [251, 375] width 46 height 10
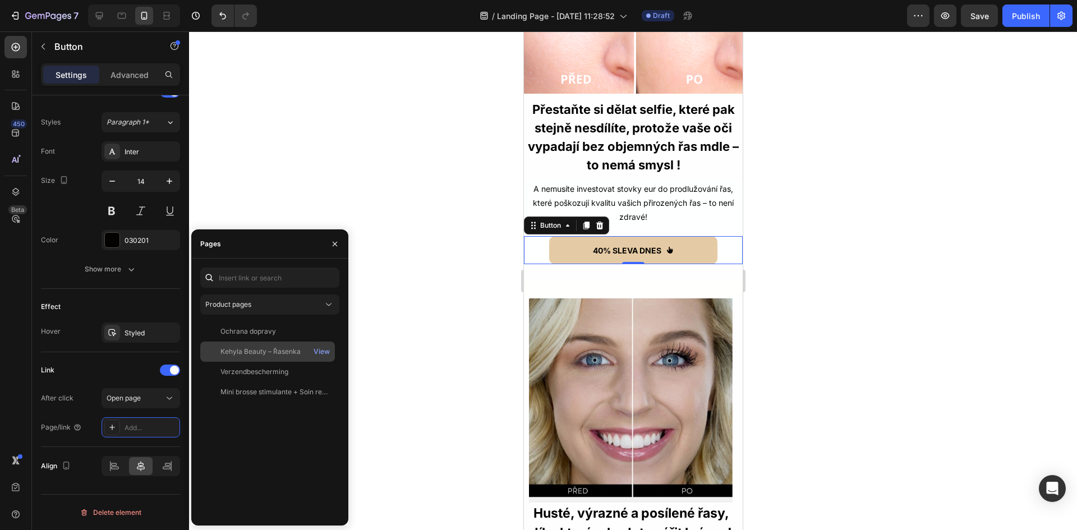
click at [251, 356] on div "Kehyla Beauty – Řasenka" at bounding box center [260, 352] width 80 height 10
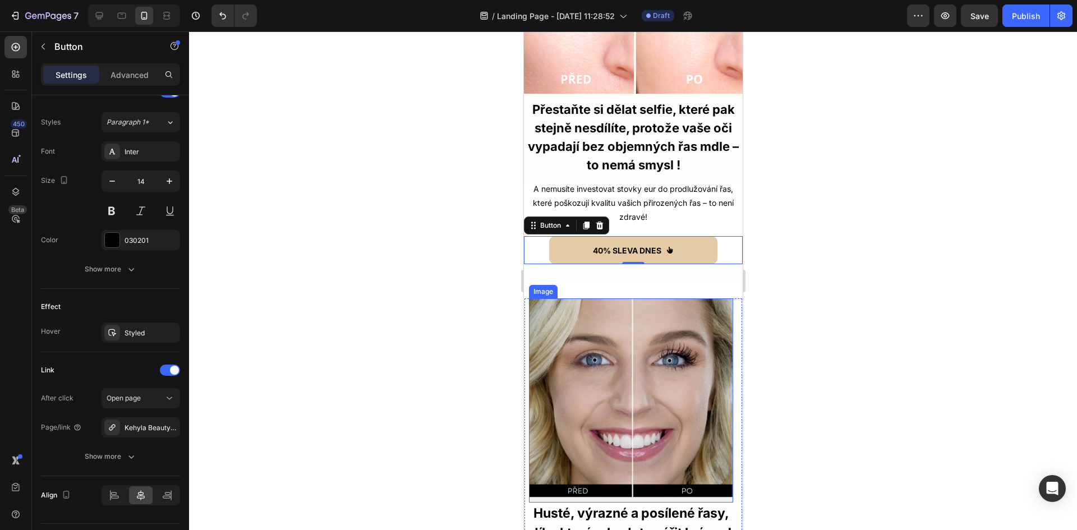
click at [434, 356] on div at bounding box center [633, 280] width 888 height 499
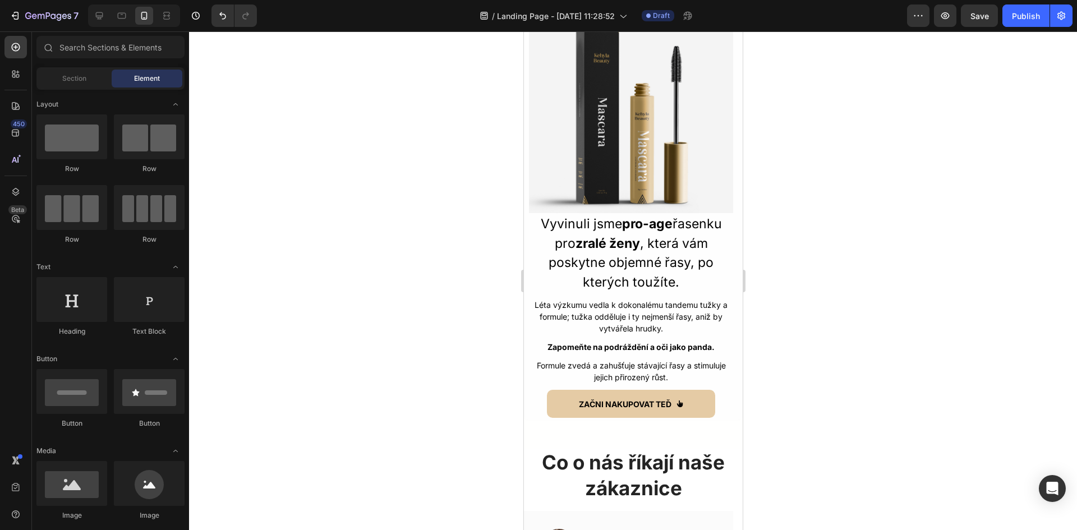
scroll to position [2244, 0]
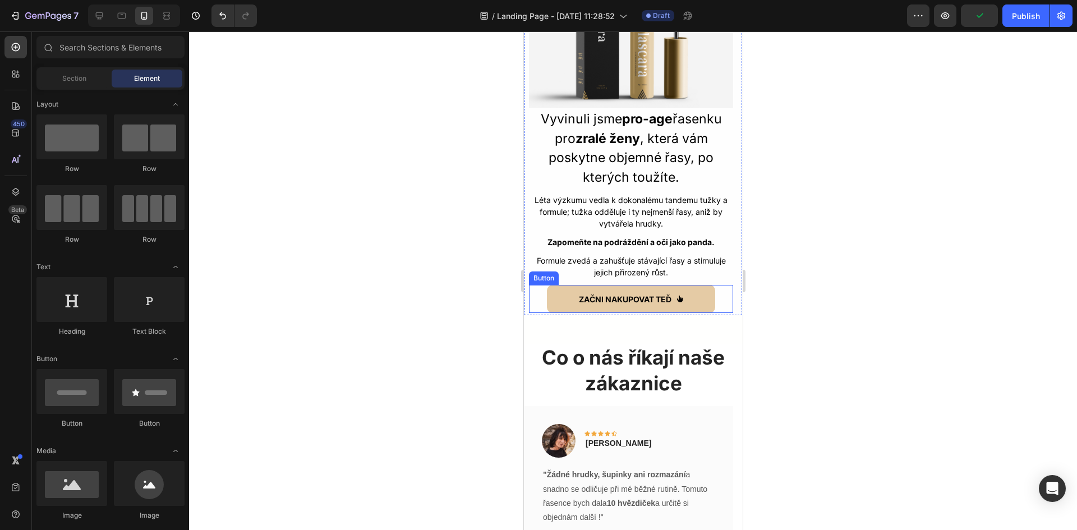
click at [538, 291] on div "ZAČNI NAKUPOVAT TEĎ Button" at bounding box center [630, 299] width 204 height 28
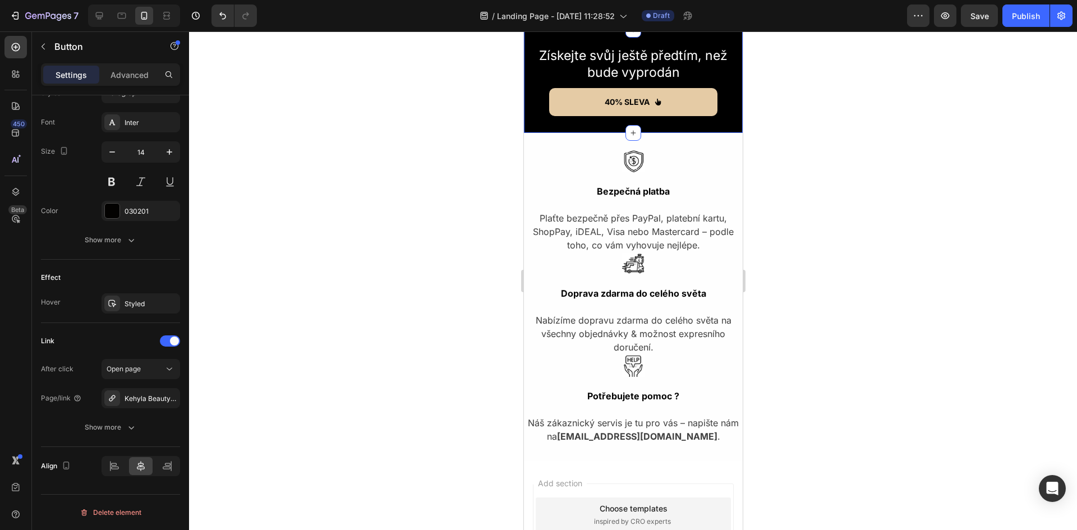
scroll to position [2636, 0]
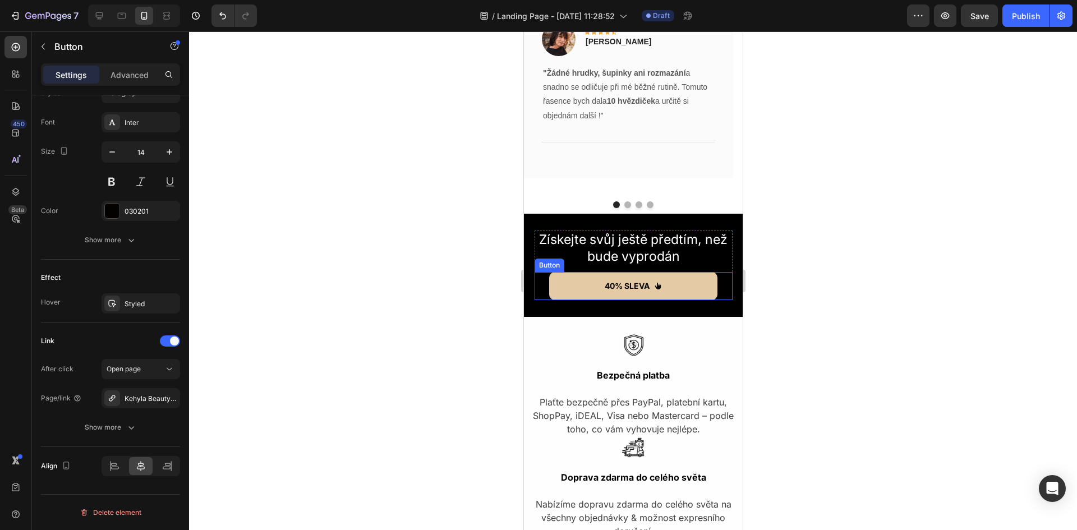
click at [537, 280] on div "40% SLEVA Button" at bounding box center [633, 286] width 198 height 28
click at [535, 275] on div "40% SLEVA Button 0" at bounding box center [633, 286] width 198 height 28
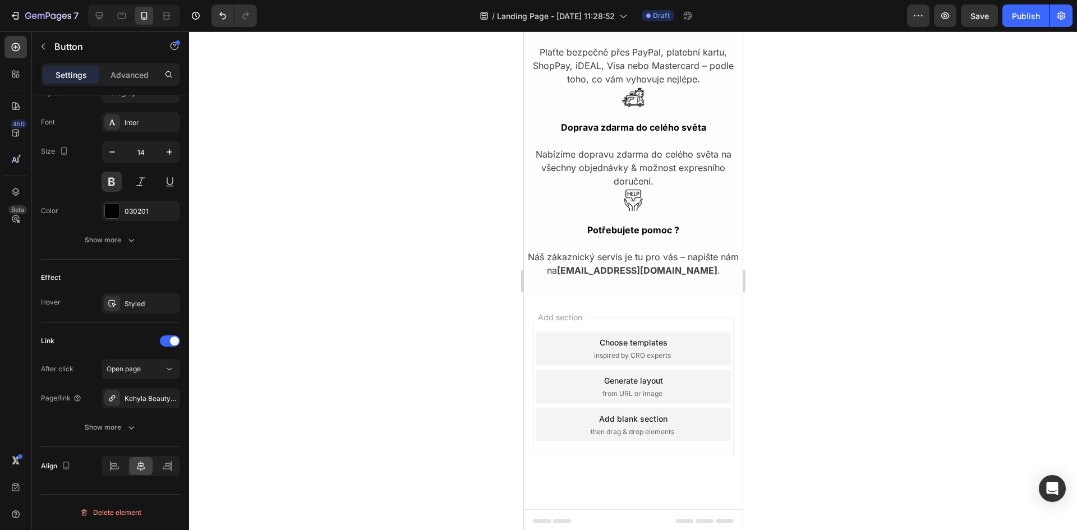
scroll to position [2975, 0]
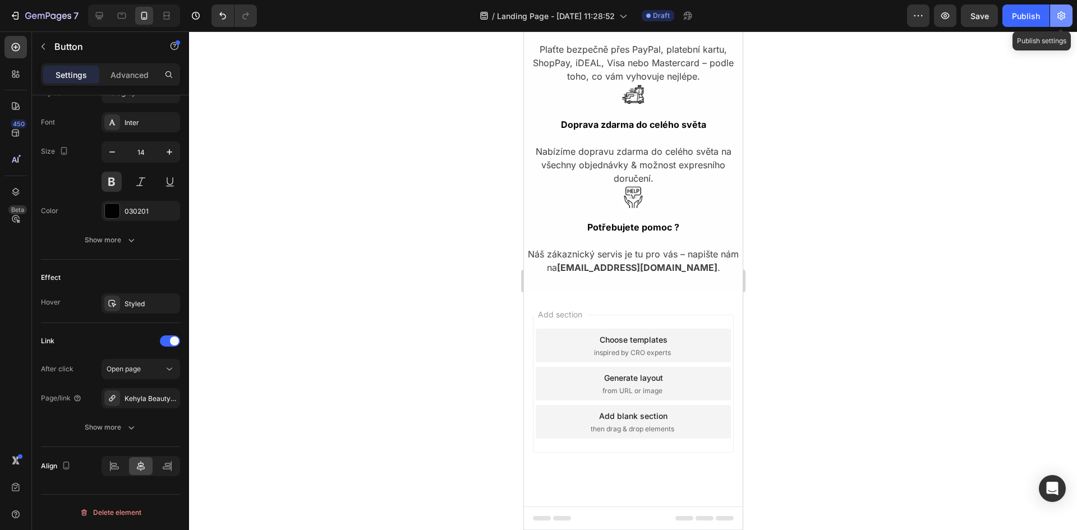
click at [1066, 15] on icon "button" at bounding box center [1061, 15] width 11 height 11
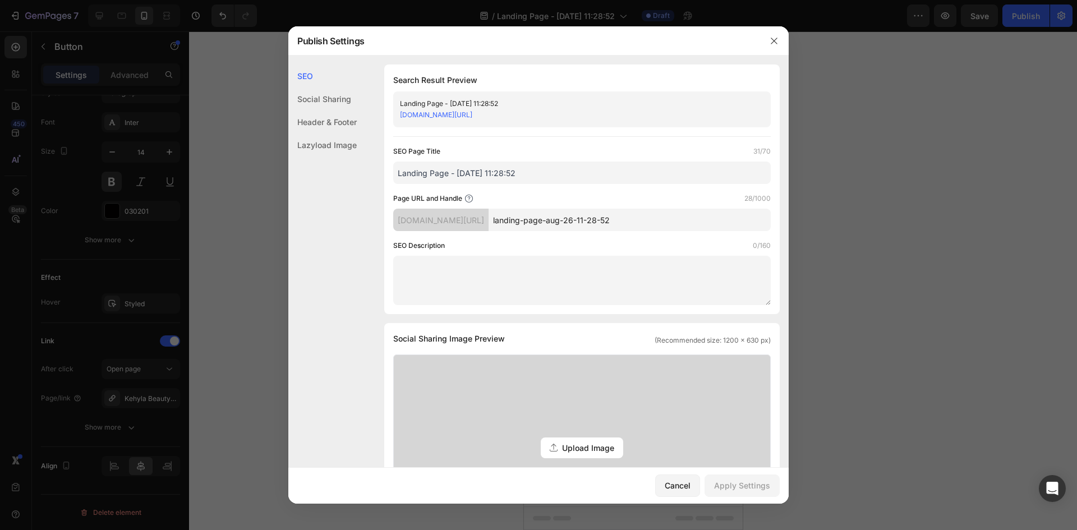
drag, startPoint x: 667, startPoint y: 222, endPoint x: 521, endPoint y: 226, distance: 146.5
click at [521, 226] on div "[DOMAIN_NAME][URL] landing-page-aug-26-11-28-52" at bounding box center [581, 220] width 377 height 22
click at [545, 225] on input "Article" at bounding box center [630, 220] width 282 height 22
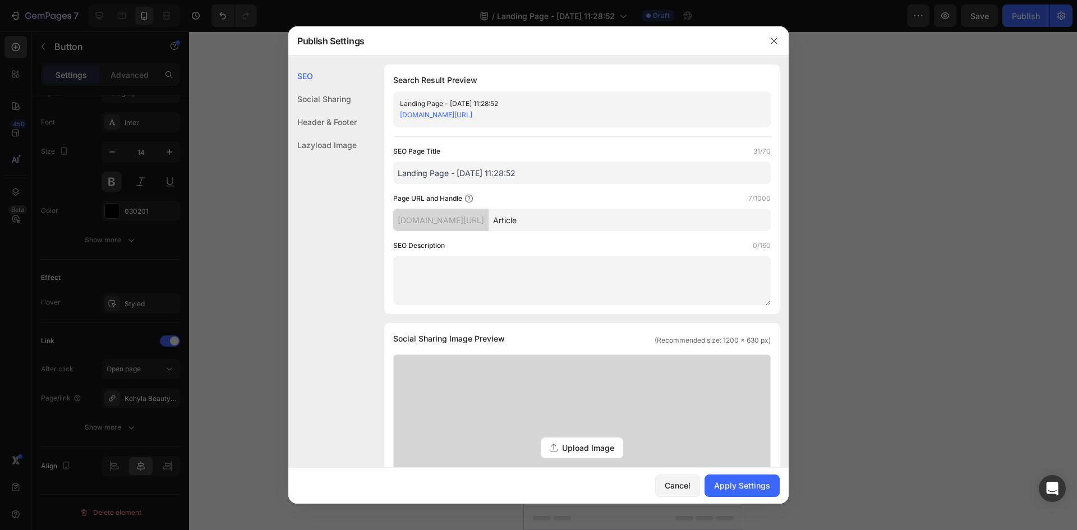
paste input "článek"
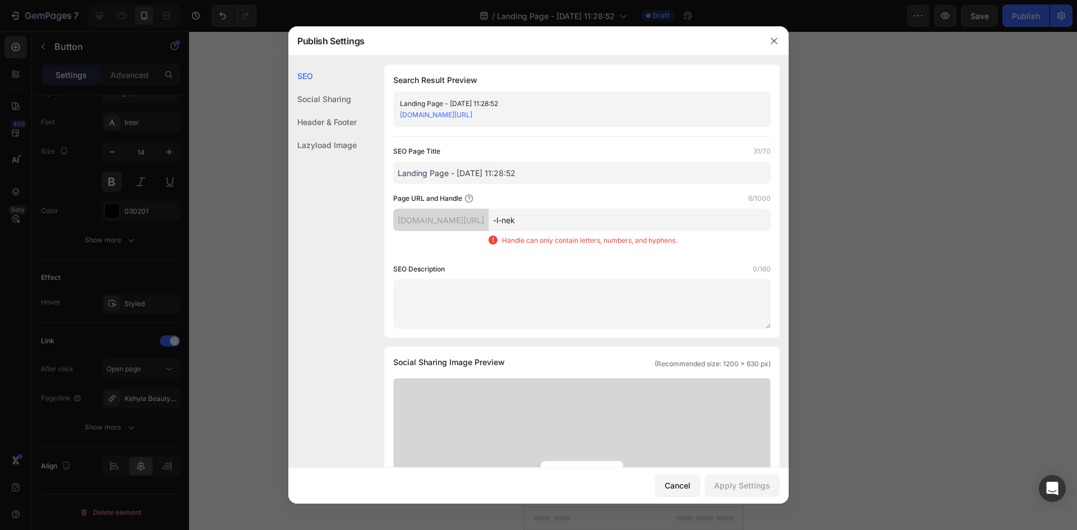
drag, startPoint x: 573, startPoint y: 220, endPoint x: 528, endPoint y: 219, distance: 45.4
click at [528, 219] on div "[DOMAIN_NAME][URL] -l-nek Handle can only contain letters, numbers, and hyphens." at bounding box center [581, 232] width 377 height 46
paste input "člá"
type input "článek"
click at [582, 269] on div "SEO Description 0/160" at bounding box center [581, 269] width 377 height 11
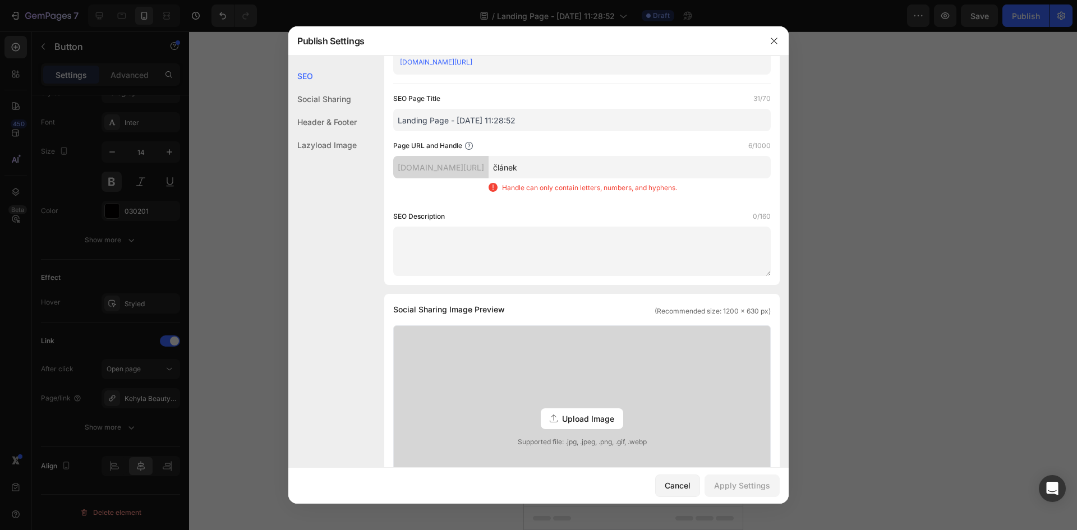
scroll to position [0, 0]
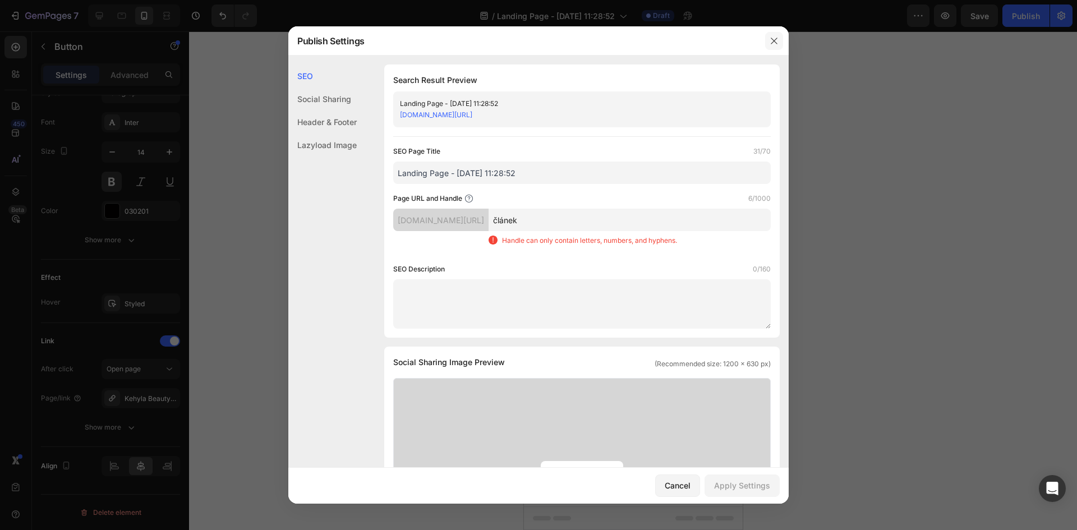
click at [771, 40] on icon "button" at bounding box center [774, 40] width 9 height 9
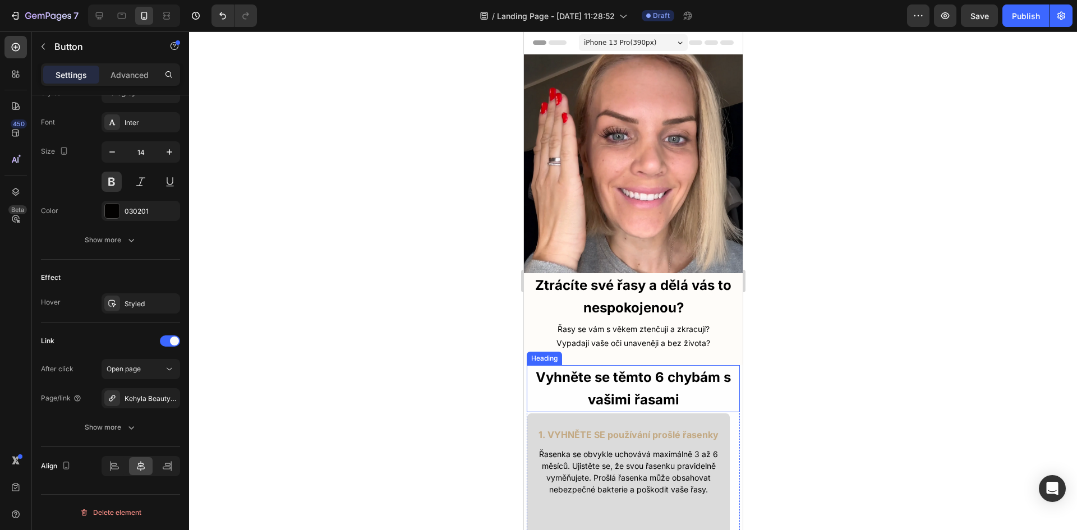
click at [670, 373] on h2 "Vyhněte se těmto 6 chybám s vašimi řasami" at bounding box center [632, 388] width 213 height 47
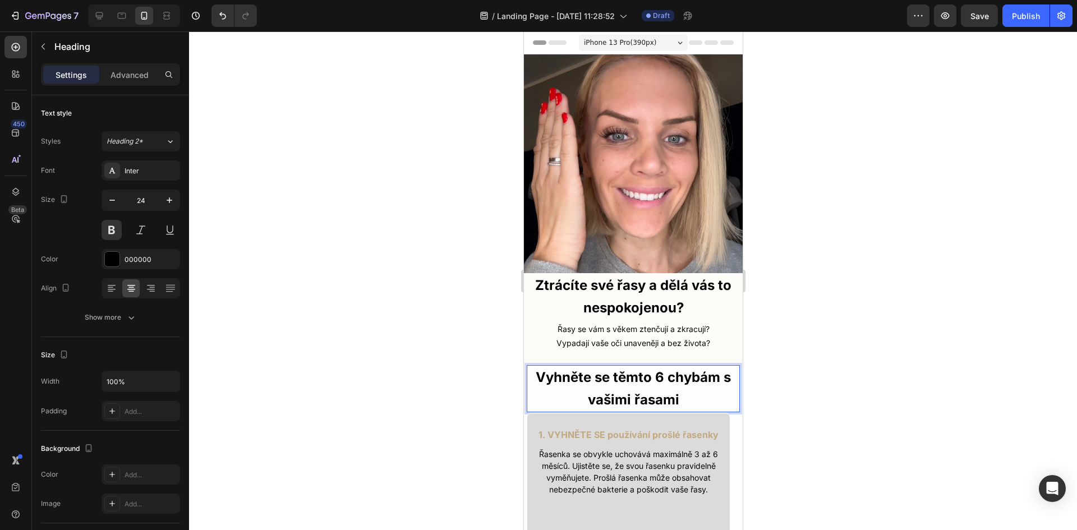
click at [670, 390] on p "Vyhněte se těmto 6 chybám s vašimi řasami" at bounding box center [632, 388] width 211 height 45
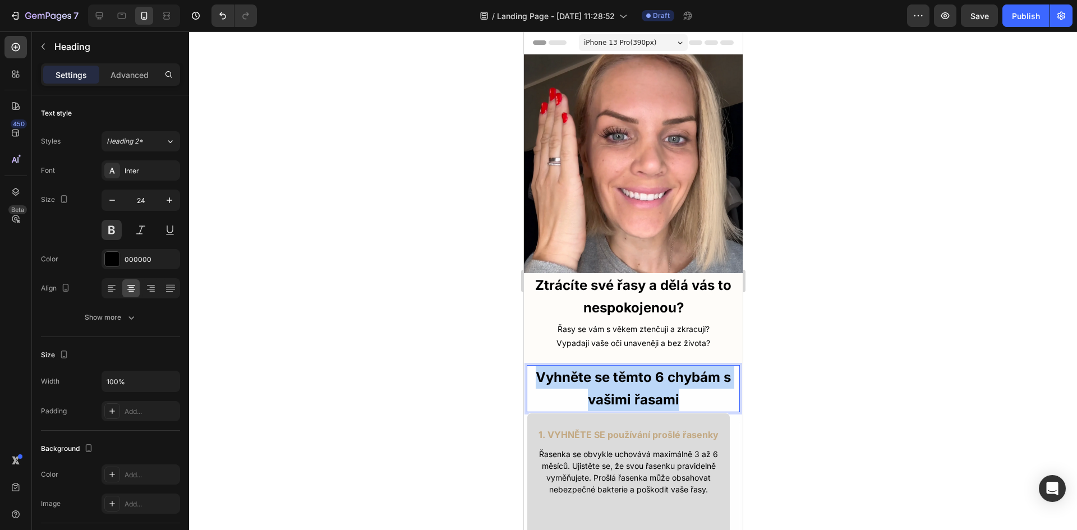
click at [670, 390] on p "Vyhněte se těmto 6 chybám s vašimi řasami" at bounding box center [632, 388] width 211 height 45
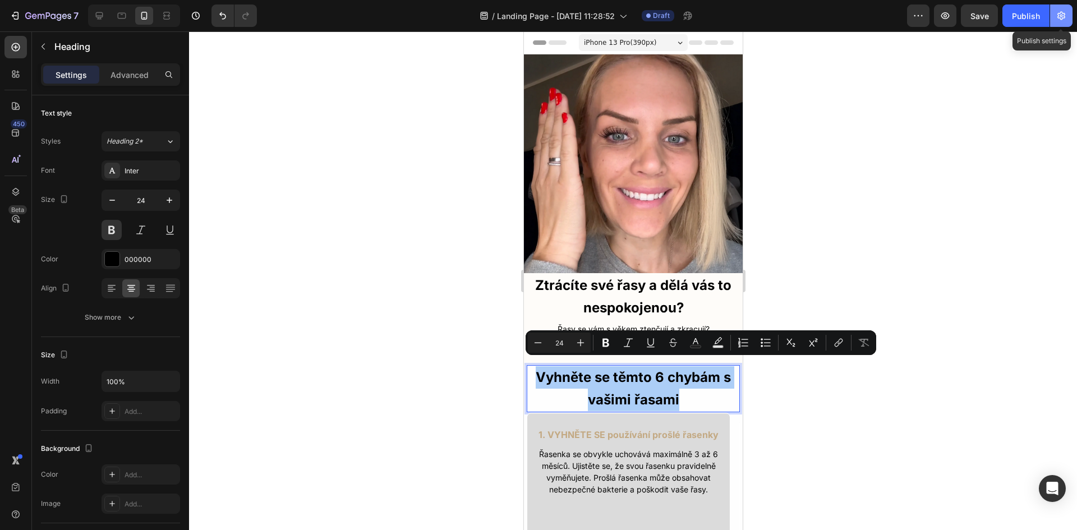
click at [1065, 13] on icon "button" at bounding box center [1061, 15] width 11 height 11
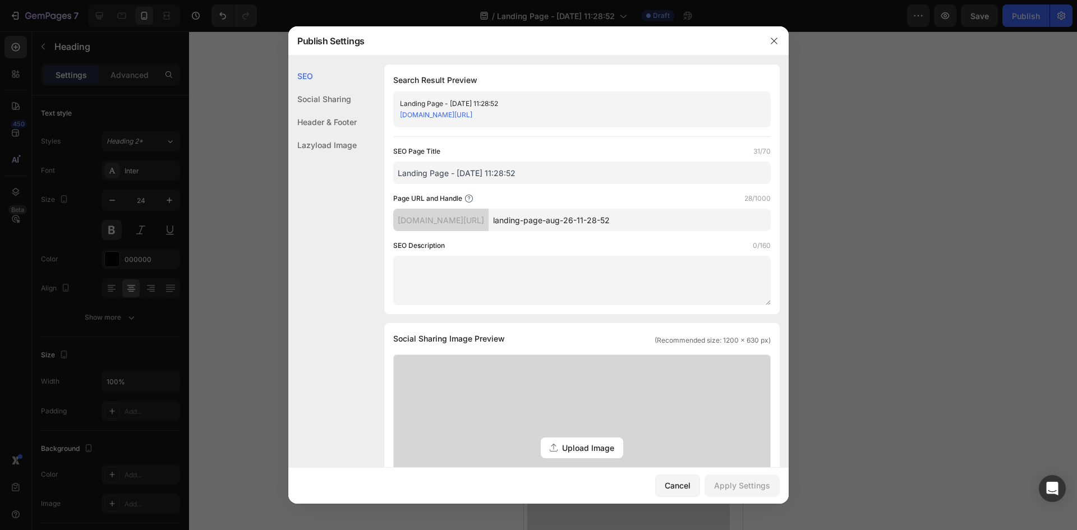
click at [591, 216] on input "landing-page-aug-26-11-28-52" at bounding box center [630, 220] width 282 height 22
paste input "Vyhněte se těmto 6 chybám s vašimi řasami"
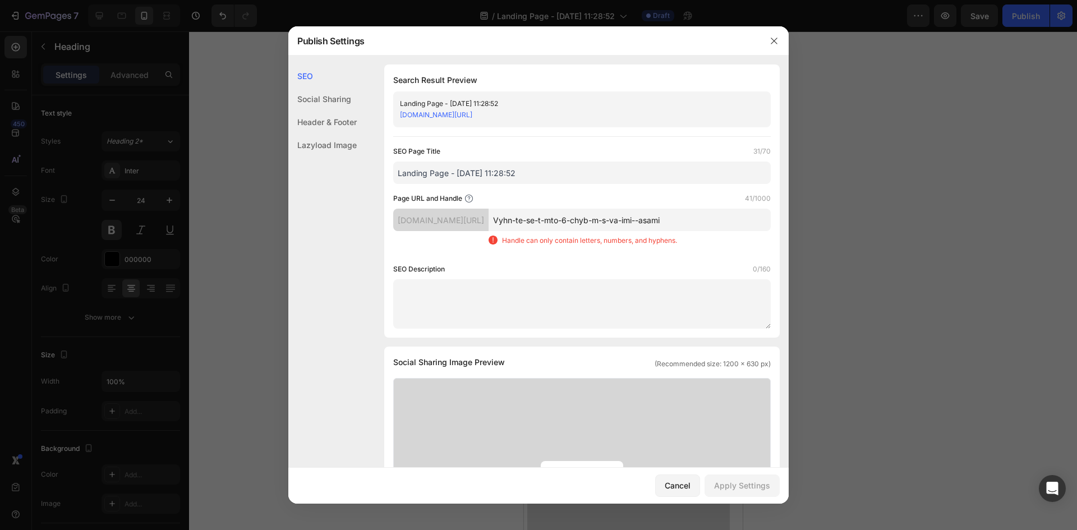
click at [624, 265] on div "SEO Description 0/160" at bounding box center [581, 269] width 377 height 11
click at [606, 219] on input "Vyhn-te-se-t-mto-6-chyb-m-s-va-imi--asami" at bounding box center [630, 220] width 282 height 22
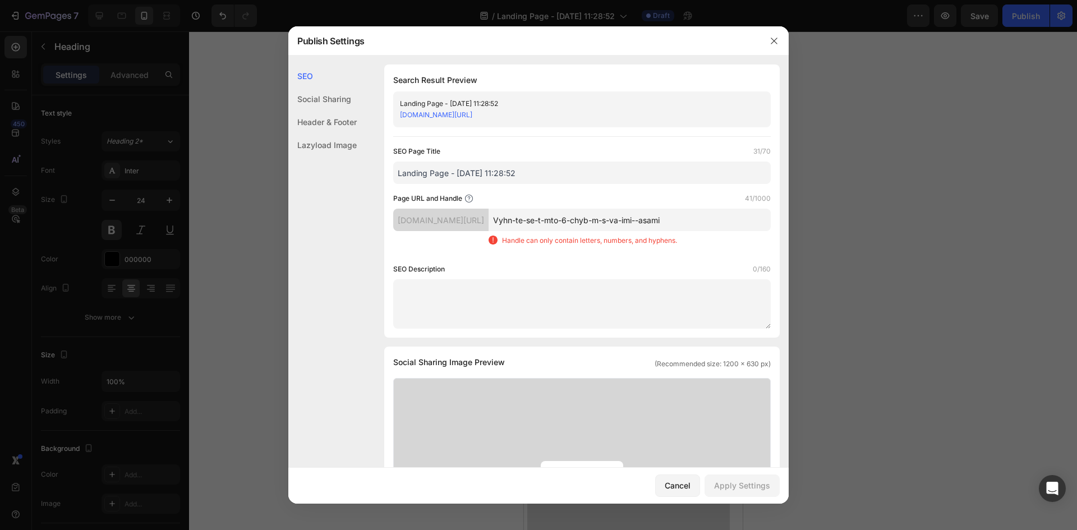
paste input "vyhnete-se-temto-6-chybam-s-vasimi-r"
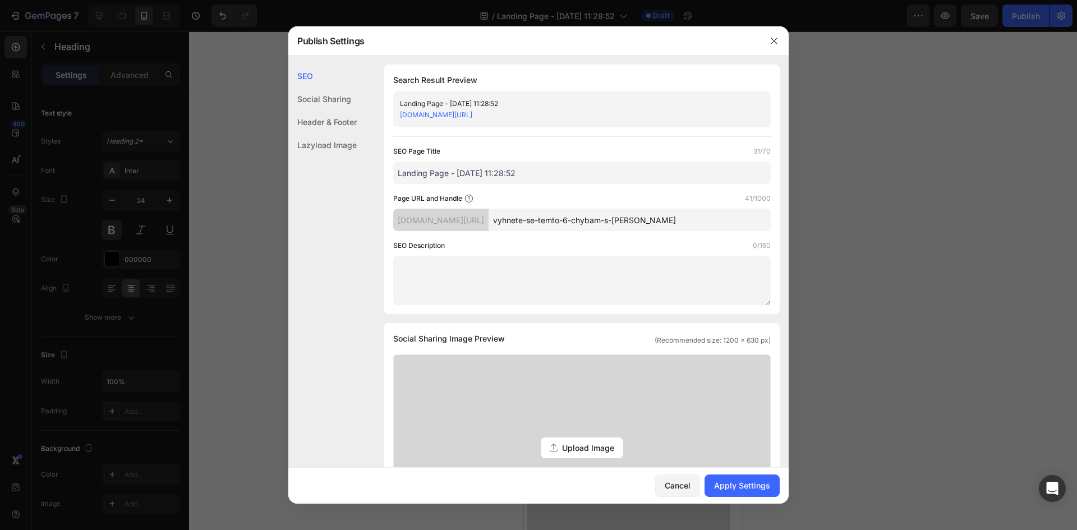
type input "vyhnete-se-temto-6-chybam-s-[PERSON_NAME]"
click at [459, 174] on input "Landing Page - [DATE] 11:28:52" at bounding box center [581, 173] width 377 height 22
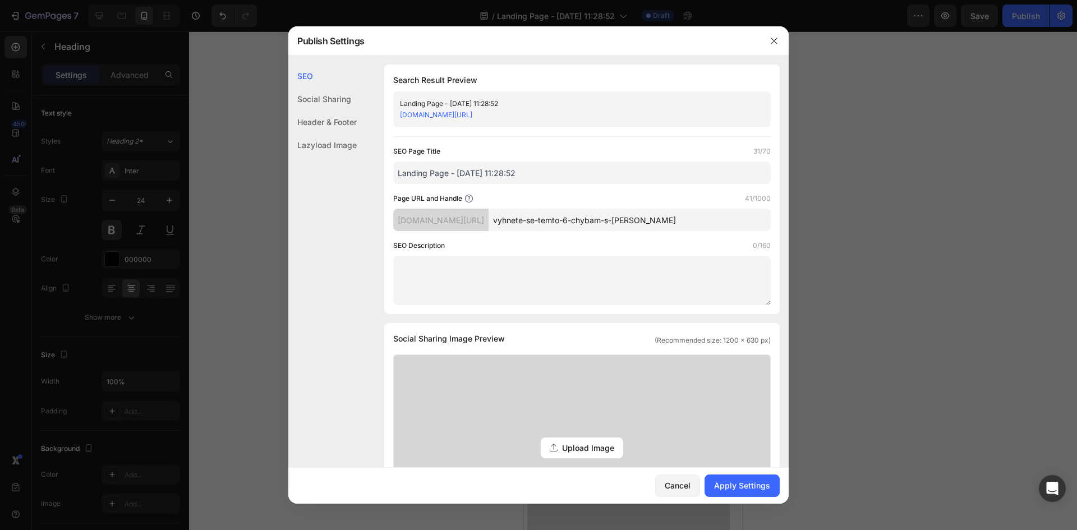
paste input "kehyla-beauty"
drag, startPoint x: 725, startPoint y: 218, endPoint x: 533, endPoint y: 219, distance: 191.8
click at [533, 219] on input "vyhnete-se-temto-6-chybam-s-[PERSON_NAME]" at bounding box center [630, 220] width 282 height 22
click at [415, 170] on input "kehyla-beauty" at bounding box center [581, 173] width 377 height 22
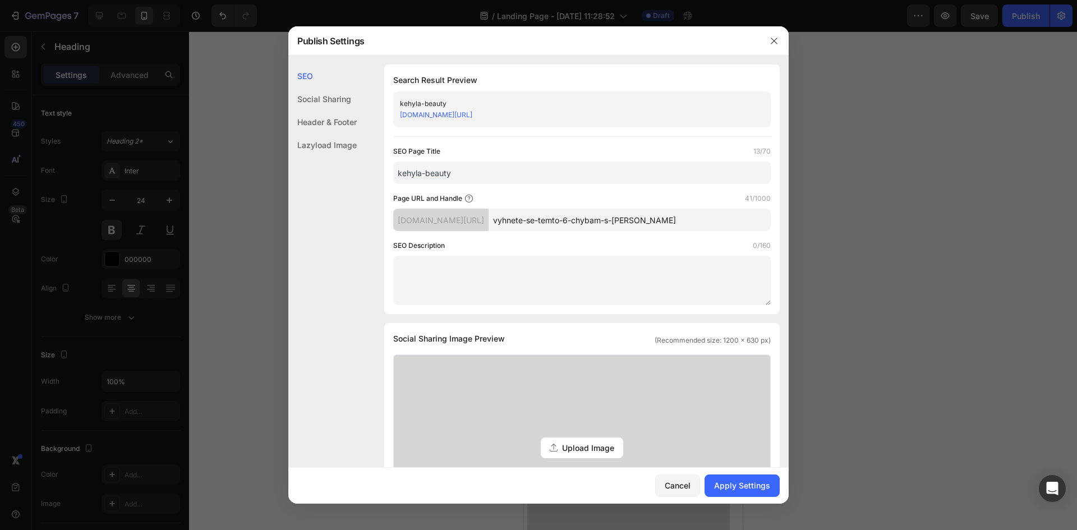
click at [415, 170] on input "kehyla-beauty" at bounding box center [581, 173] width 377 height 22
paste input "vyhnete-se-temto-6-chybam-s-[PERSON_NAME]"
click at [509, 177] on input "vyhnete-se-temto-6-chybam-s-[PERSON_NAME]" at bounding box center [581, 173] width 377 height 22
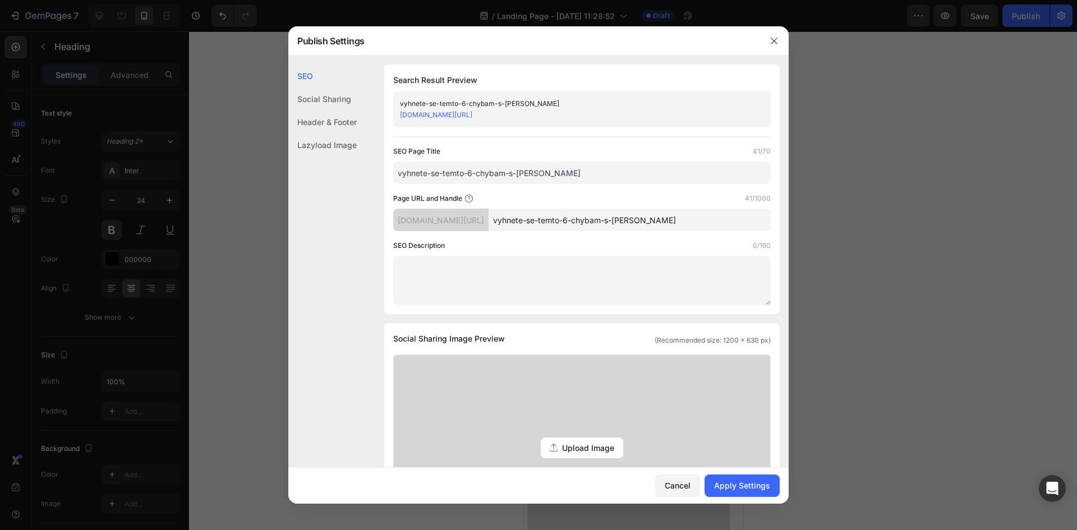
paste input "Vyhněte se těmto 6 chybám s vašimi ř"
type input "Vyhněte se těmto 6 chybám s vašimi řasami"
click at [757, 481] on div "Apply Settings" at bounding box center [742, 486] width 56 height 12
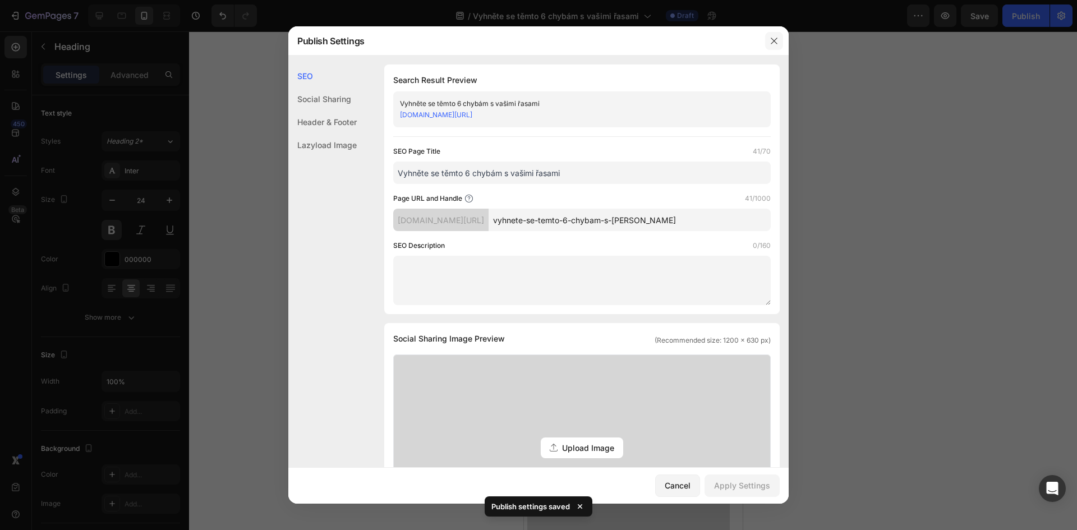
click at [776, 45] on icon "button" at bounding box center [774, 40] width 9 height 9
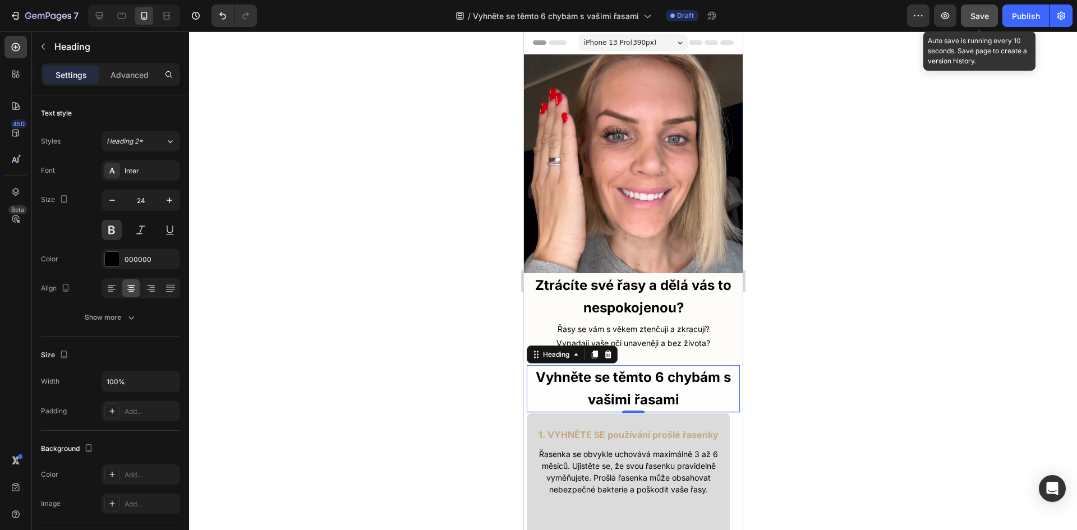
click at [980, 13] on span "Save" at bounding box center [979, 16] width 19 height 10
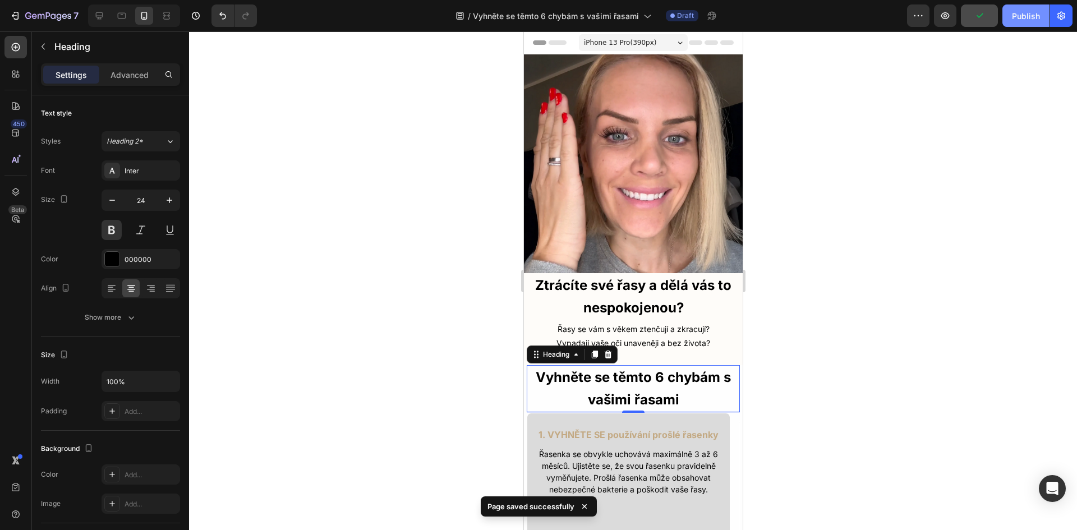
click at [1042, 13] on button "Publish" at bounding box center [1025, 15] width 47 height 22
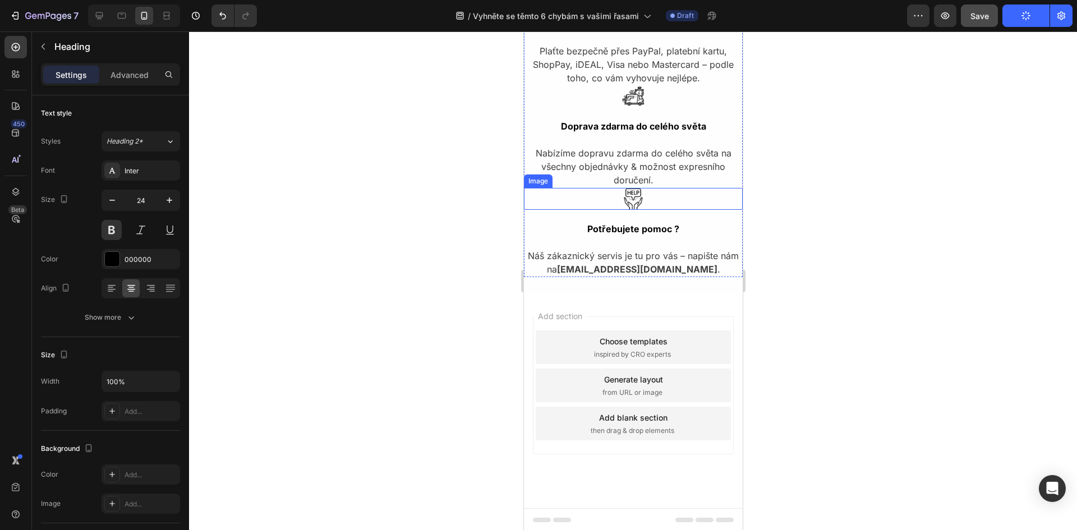
scroll to position [2975, 0]
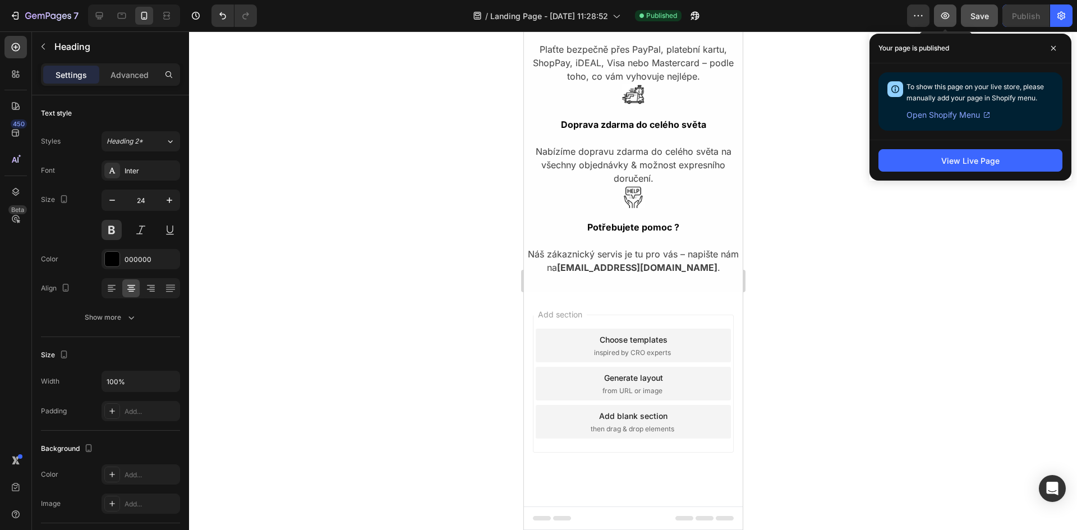
click at [949, 15] on icon "button" at bounding box center [945, 15] width 8 height 7
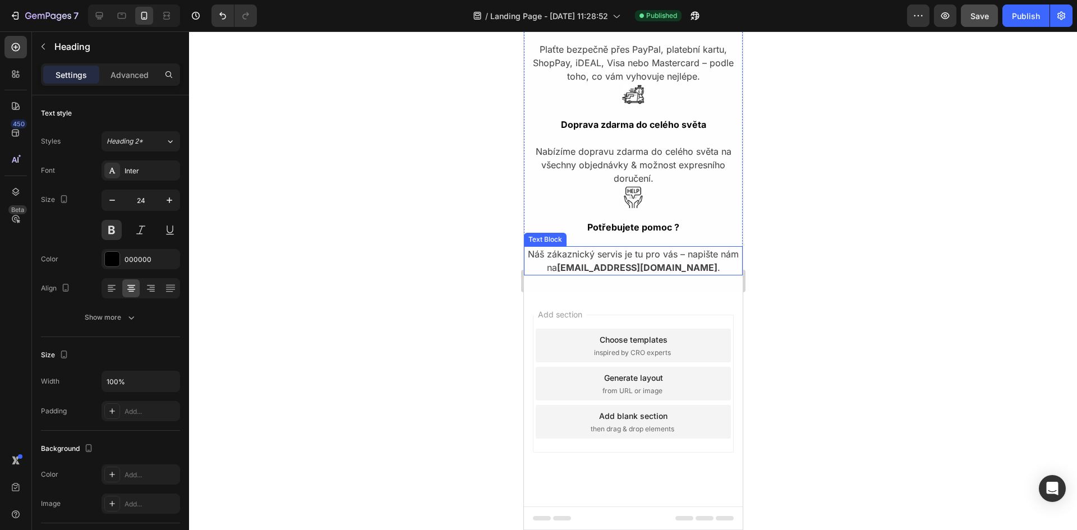
click at [652, 260] on p "Náš zákaznický servis je tu pro vás – napište nám na [EMAIL_ADDRESS][DOMAIN_NAM…" at bounding box center [632, 260] width 217 height 27
click at [655, 264] on strong "[EMAIL_ADDRESS][DOMAIN_NAME]" at bounding box center [636, 267] width 160 height 11
drag, startPoint x: 707, startPoint y: 272, endPoint x: 588, endPoint y: 270, distance: 118.9
click at [588, 270] on p "Náš zákaznický servis je tu pro vás – napište nám na [EMAIL_ADDRESS][DOMAIN_NAM…" at bounding box center [632, 260] width 217 height 27
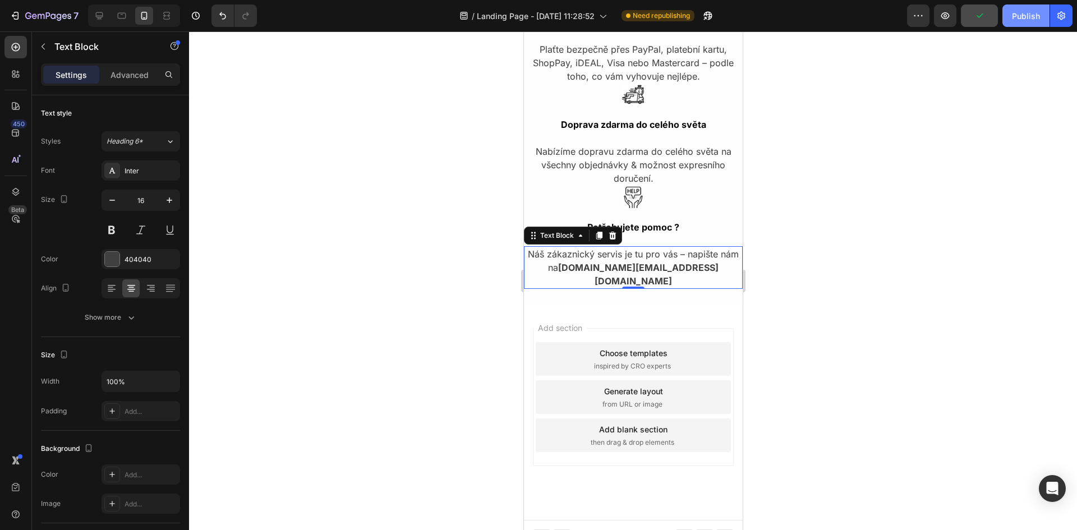
click at [1040, 13] on button "Publish" at bounding box center [1025, 15] width 47 height 22
